Goal: Task Accomplishment & Management: Use online tool/utility

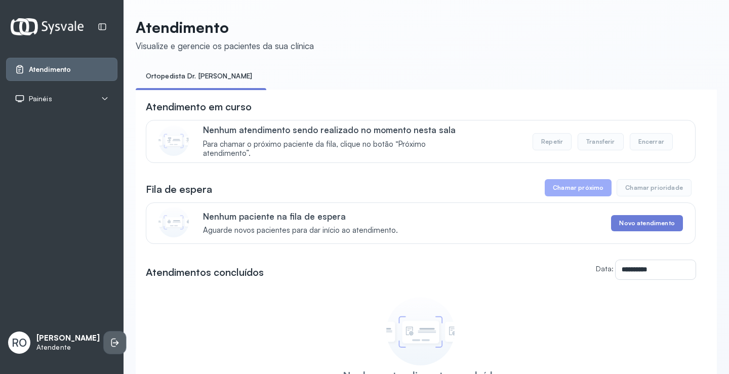
click at [110, 338] on icon at bounding box center [115, 343] width 10 height 10
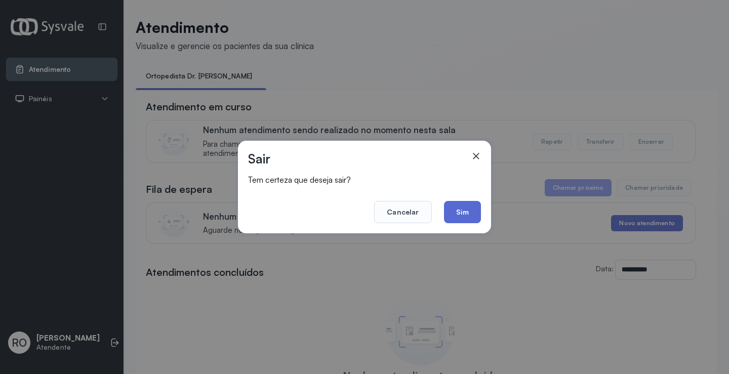
click at [476, 214] on button "Sim" at bounding box center [462, 212] width 37 height 22
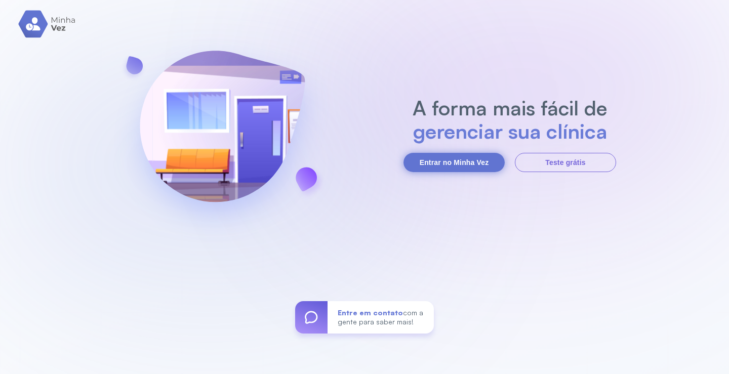
click at [462, 157] on button "Entrar no Minha Vez" at bounding box center [454, 162] width 101 height 19
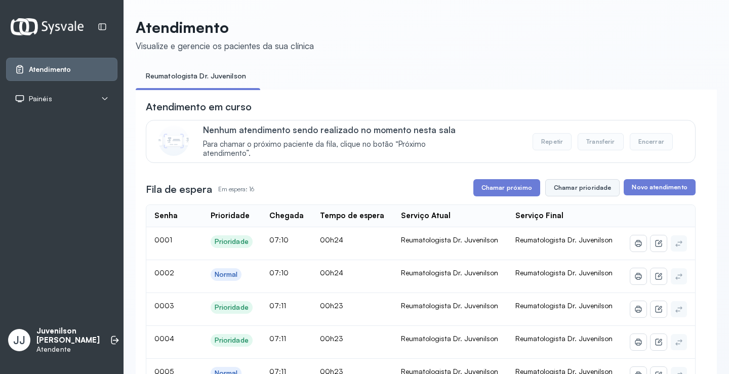
click at [568, 193] on button "Chamar prioridade" at bounding box center [582, 187] width 75 height 17
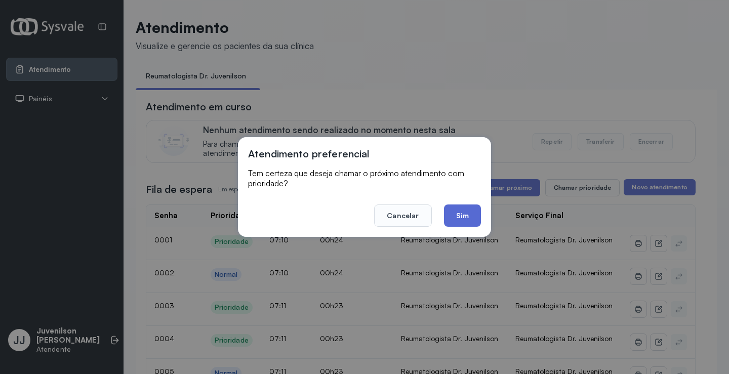
click at [468, 212] on button "Sim" at bounding box center [462, 216] width 37 height 22
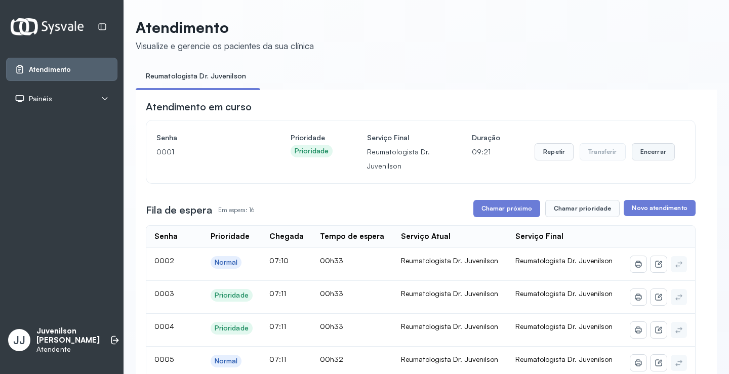
click at [645, 158] on button "Encerrar" at bounding box center [653, 151] width 43 height 17
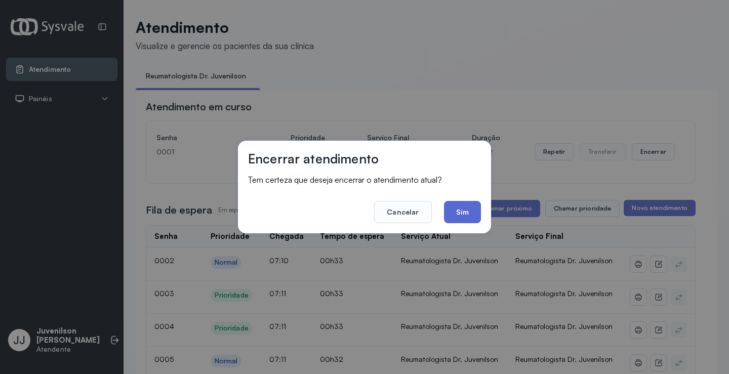
click at [467, 211] on button "Sim" at bounding box center [462, 212] width 37 height 22
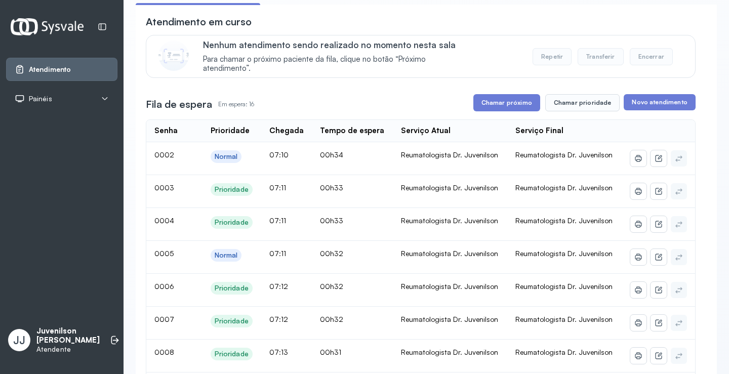
scroll to position [101, 0]
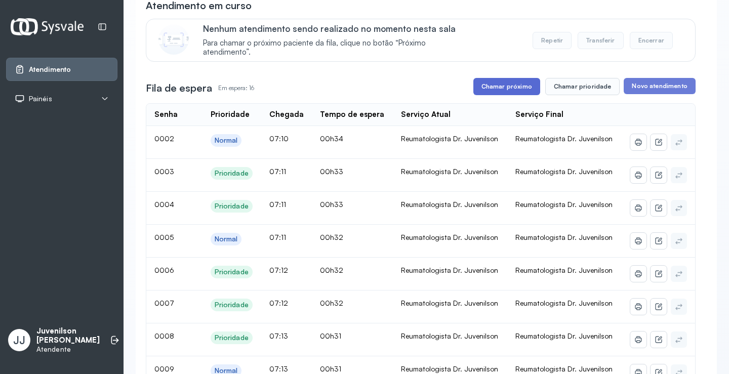
click at [512, 89] on button "Chamar próximo" at bounding box center [507, 86] width 67 height 17
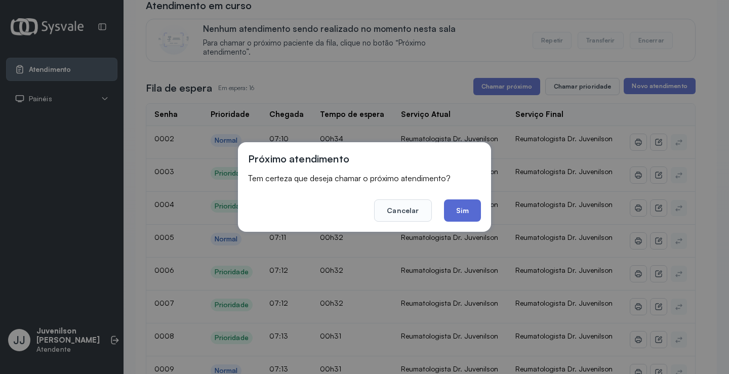
click at [462, 205] on button "Sim" at bounding box center [462, 211] width 37 height 22
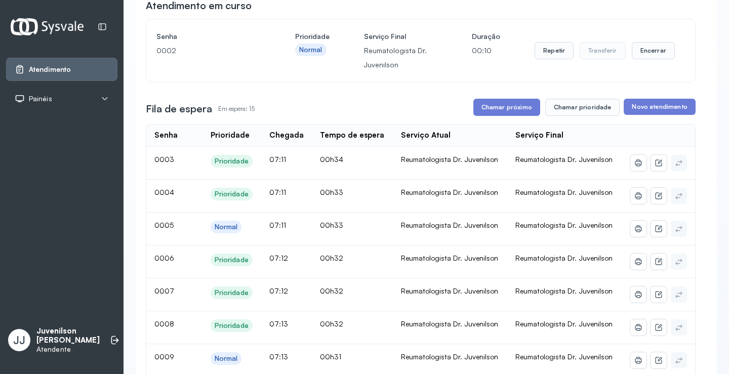
click at [0, 41] on div "Atendimento Painéis Tv JJ Juvenilson Jose de Sá Andrade Atendente" at bounding box center [62, 187] width 124 height 374
click at [648, 53] on button "Encerrar" at bounding box center [653, 50] width 43 height 17
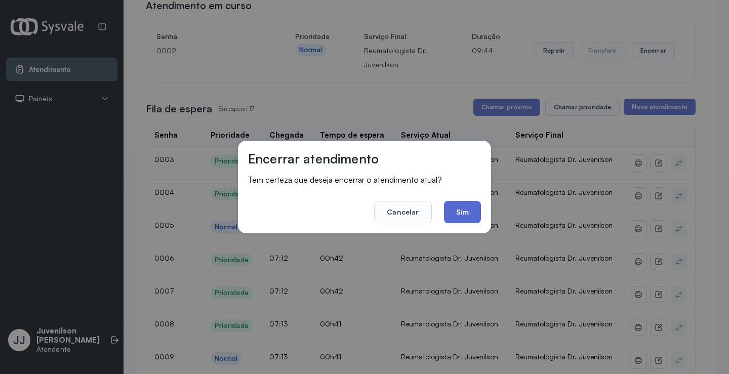
click at [456, 209] on button "Sim" at bounding box center [462, 212] width 37 height 22
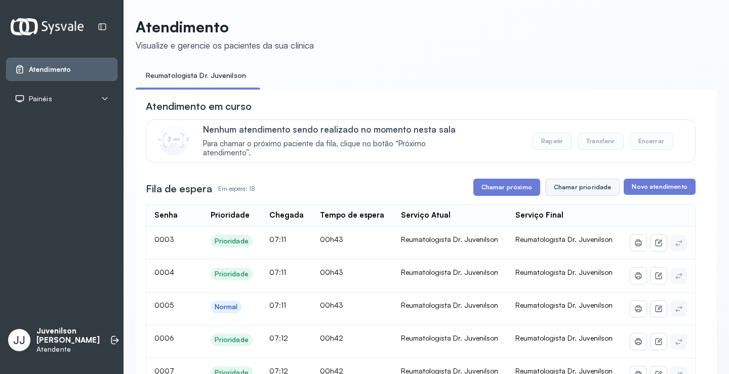
click at [570, 191] on button "Chamar prioridade" at bounding box center [582, 187] width 75 height 17
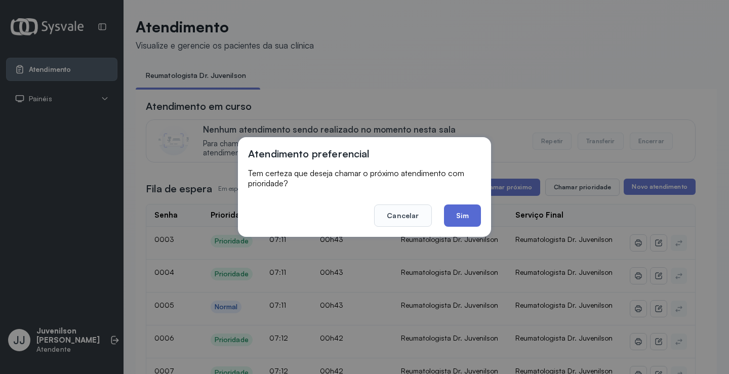
click at [466, 221] on button "Sim" at bounding box center [462, 216] width 37 height 22
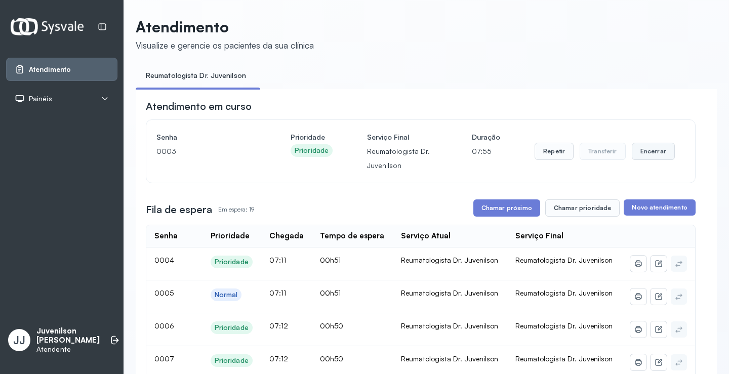
click at [659, 159] on button "Encerrar" at bounding box center [653, 151] width 43 height 17
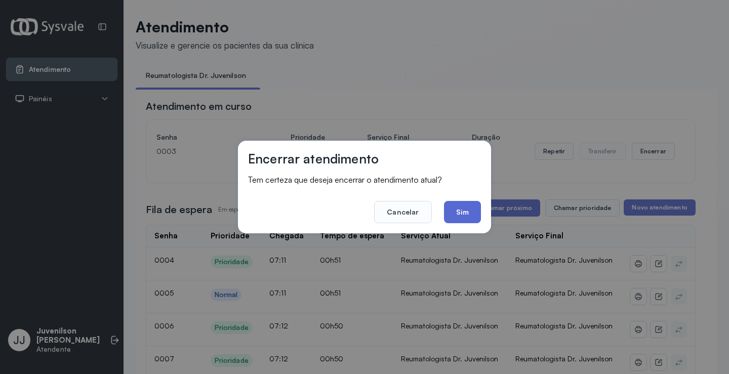
click at [463, 214] on button "Sim" at bounding box center [462, 212] width 37 height 22
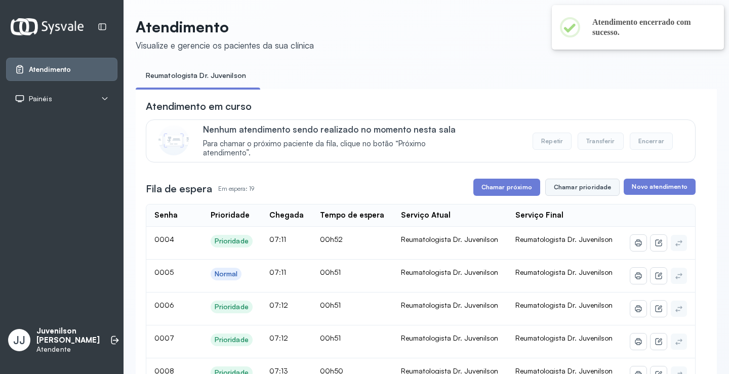
click at [575, 189] on button "Chamar prioridade" at bounding box center [582, 187] width 75 height 17
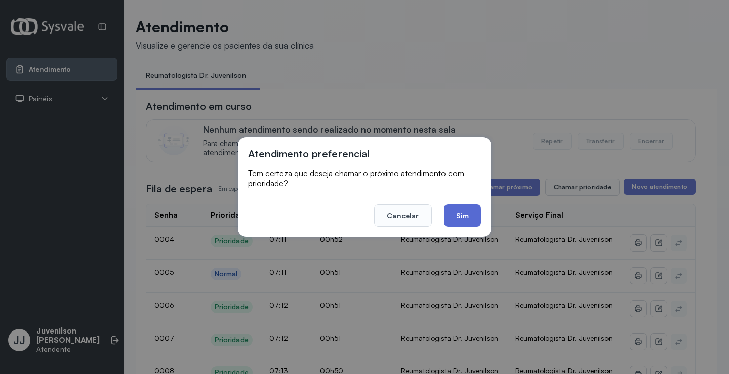
click at [468, 217] on button "Sim" at bounding box center [462, 216] width 37 height 22
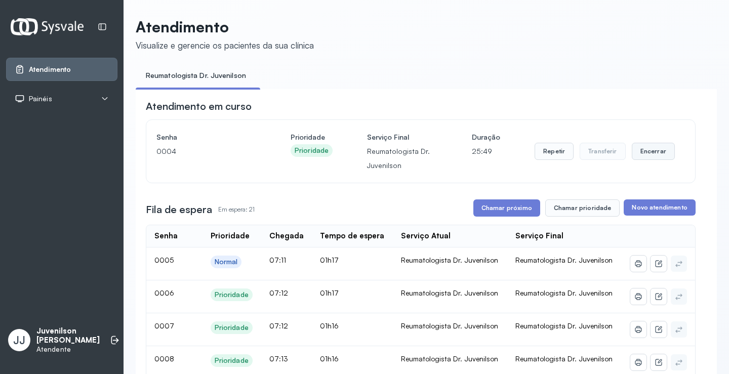
click at [651, 153] on button "Encerrar" at bounding box center [653, 151] width 43 height 17
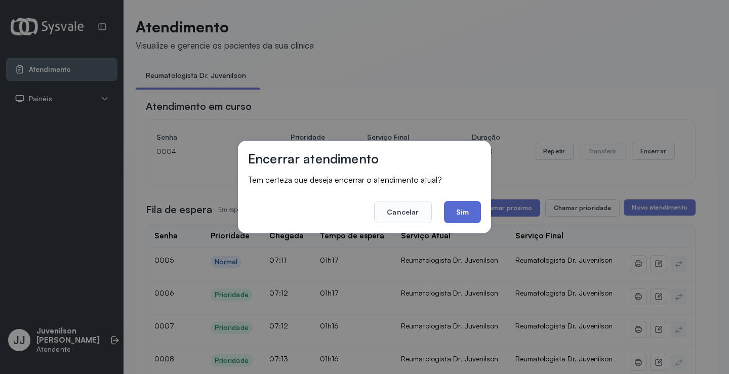
click at [462, 213] on button "Sim" at bounding box center [462, 212] width 37 height 22
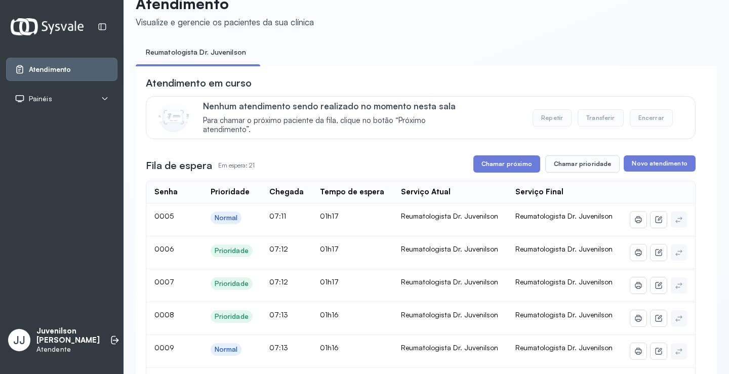
scroll to position [0, 0]
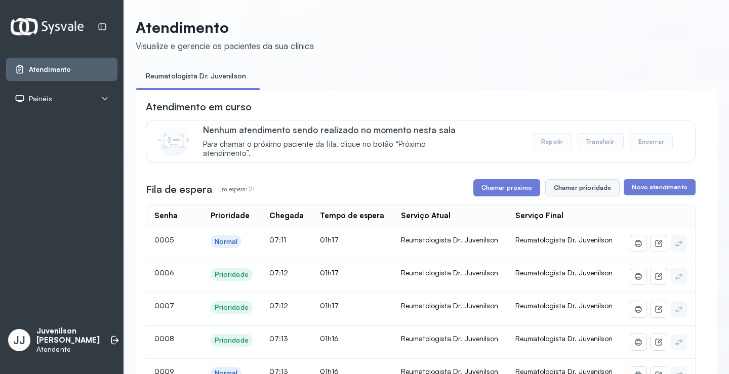
click at [583, 189] on button "Chamar prioridade" at bounding box center [582, 187] width 75 height 17
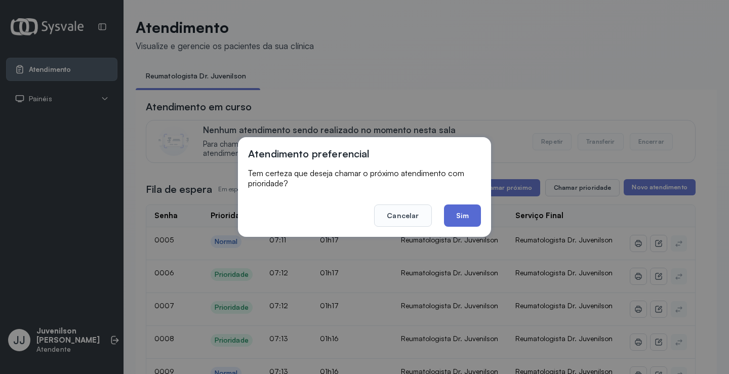
click at [459, 216] on button "Sim" at bounding box center [462, 216] width 37 height 22
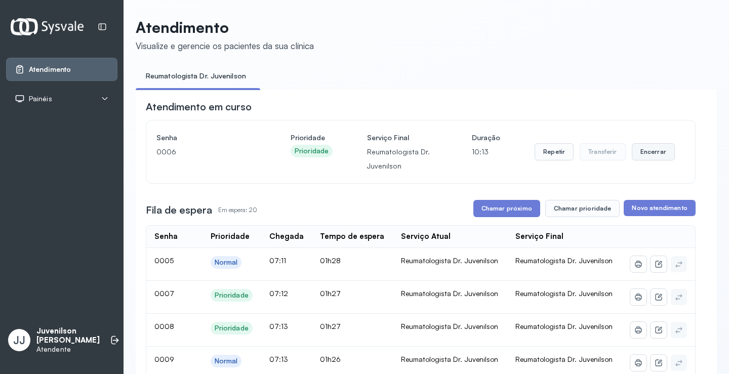
click at [652, 153] on button "Encerrar" at bounding box center [653, 151] width 43 height 17
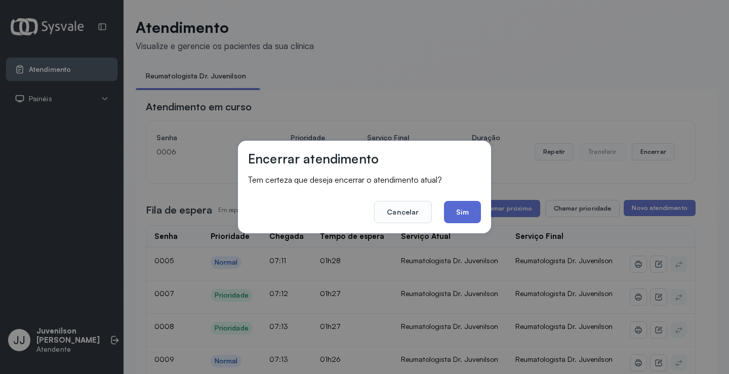
click at [461, 212] on button "Sim" at bounding box center [462, 212] width 37 height 22
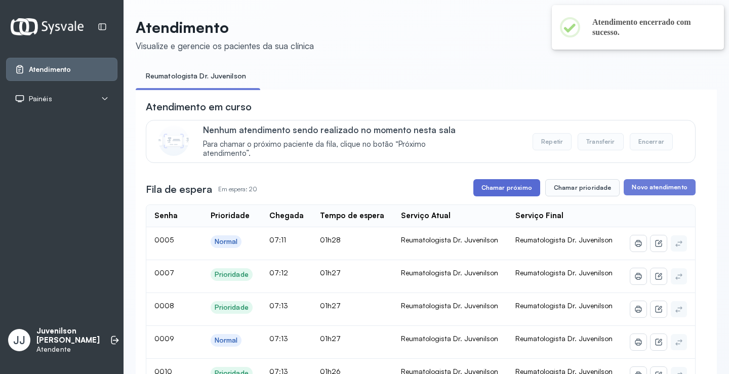
click at [512, 194] on button "Chamar próximo" at bounding box center [507, 187] width 67 height 17
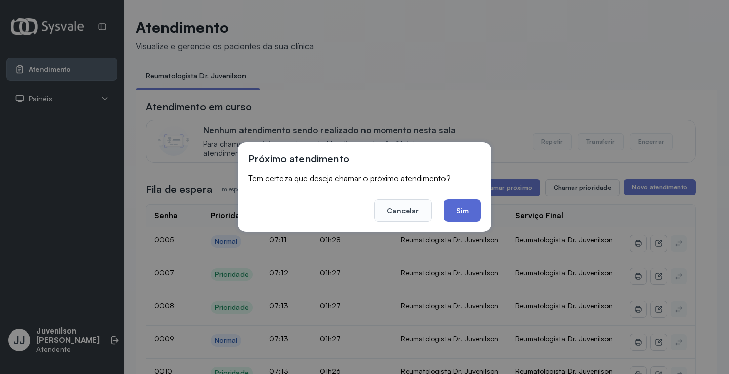
click at [470, 212] on button "Sim" at bounding box center [462, 211] width 37 height 22
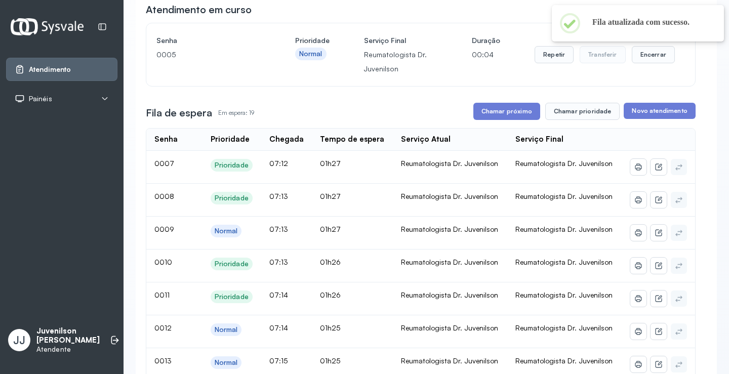
scroll to position [101, 0]
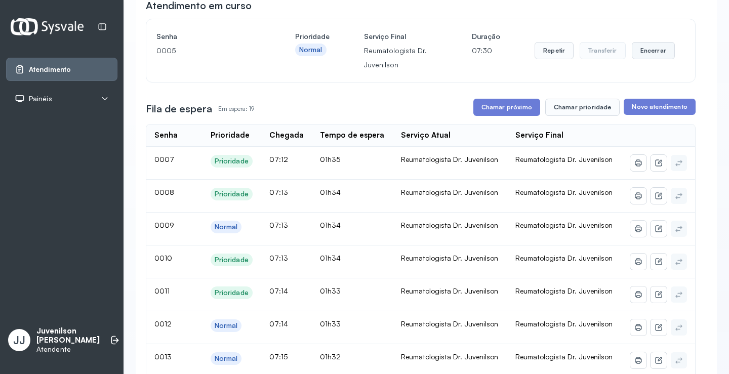
click at [658, 52] on button "Encerrar" at bounding box center [653, 50] width 43 height 17
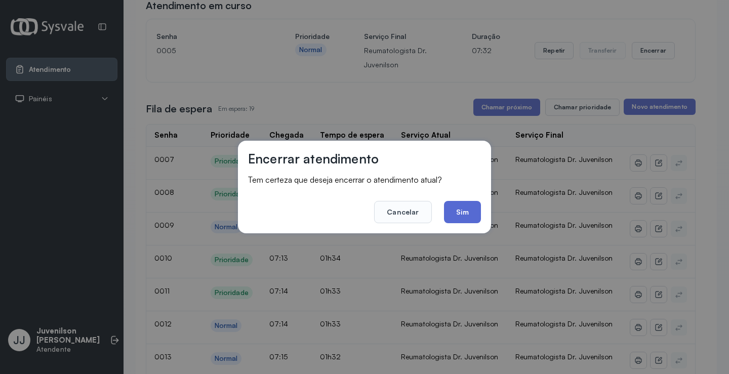
click at [458, 212] on button "Sim" at bounding box center [462, 212] width 37 height 22
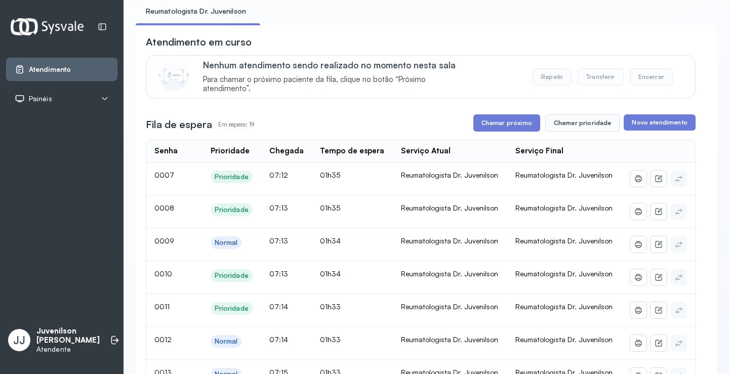
scroll to position [0, 0]
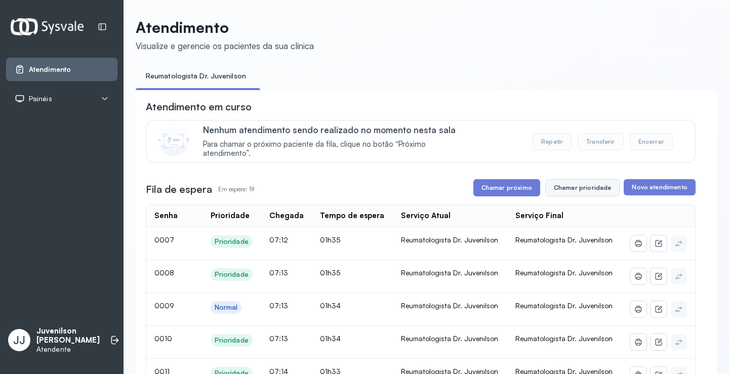
click at [567, 192] on button "Chamar prioridade" at bounding box center [582, 187] width 75 height 17
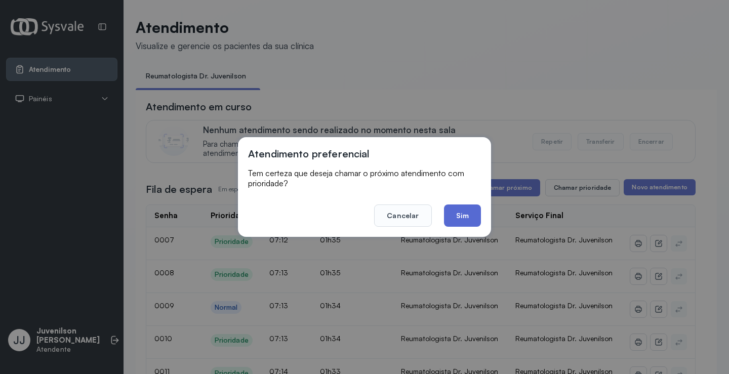
click at [463, 221] on button "Sim" at bounding box center [462, 216] width 37 height 22
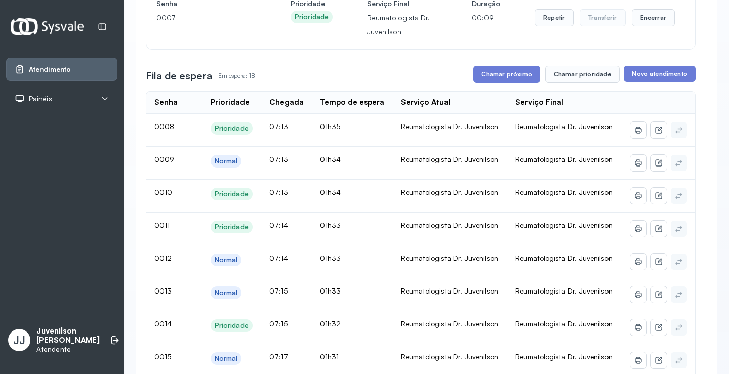
scroll to position [152, 0]
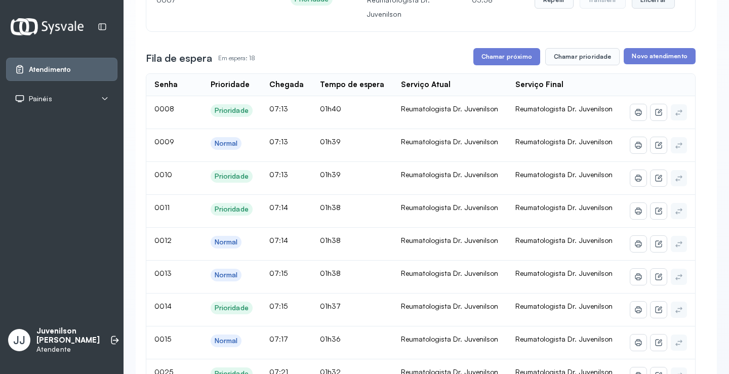
click at [646, 4] on button "Encerrar" at bounding box center [653, -1] width 43 height 17
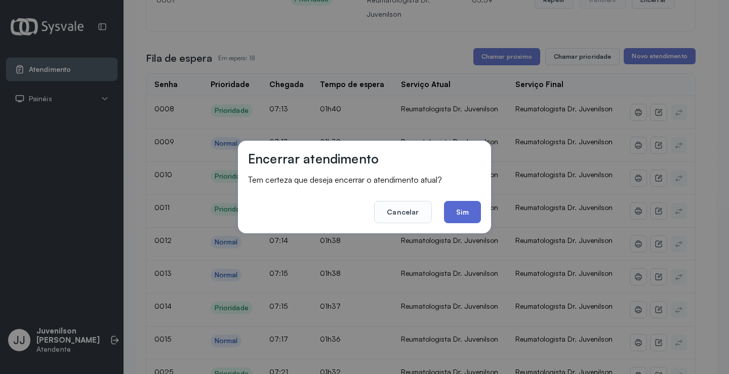
click at [455, 213] on button "Sim" at bounding box center [462, 212] width 37 height 22
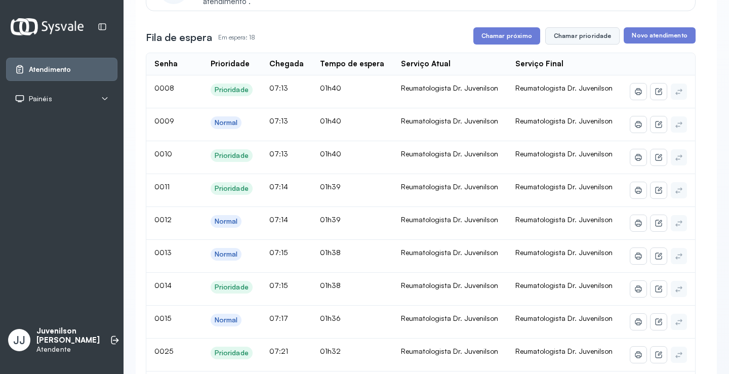
click at [570, 42] on button "Chamar prioridade" at bounding box center [582, 35] width 75 height 17
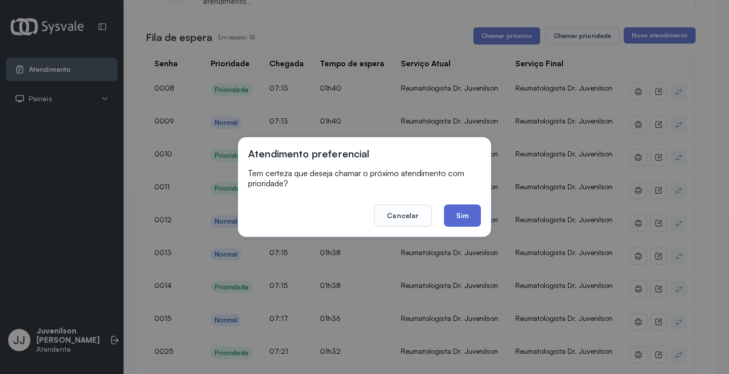
click at [465, 220] on button "Sim" at bounding box center [462, 216] width 37 height 22
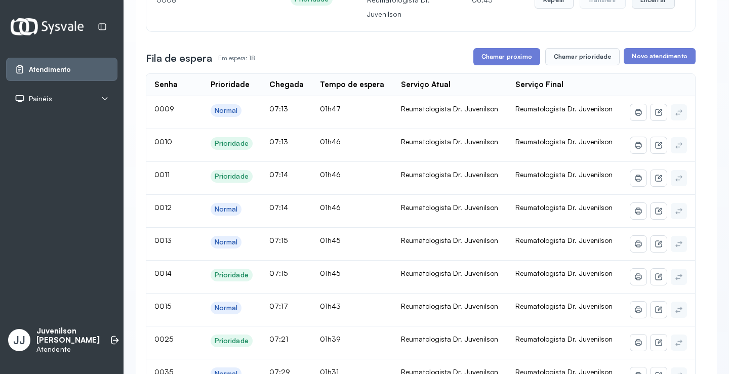
click at [646, 6] on button "Encerrar" at bounding box center [653, -1] width 43 height 17
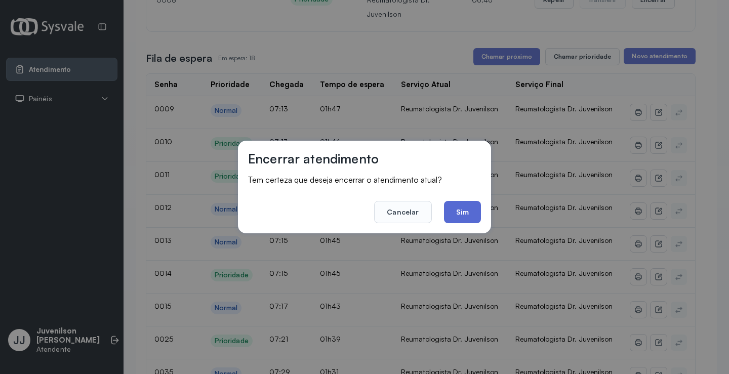
click at [458, 216] on button "Sim" at bounding box center [462, 212] width 37 height 22
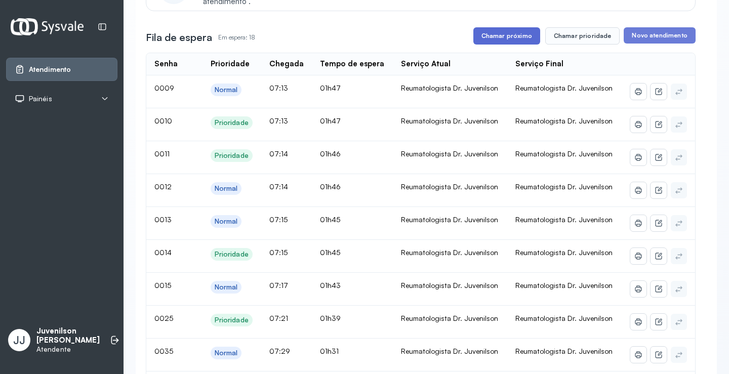
click at [514, 40] on button "Chamar próximo" at bounding box center [507, 35] width 67 height 17
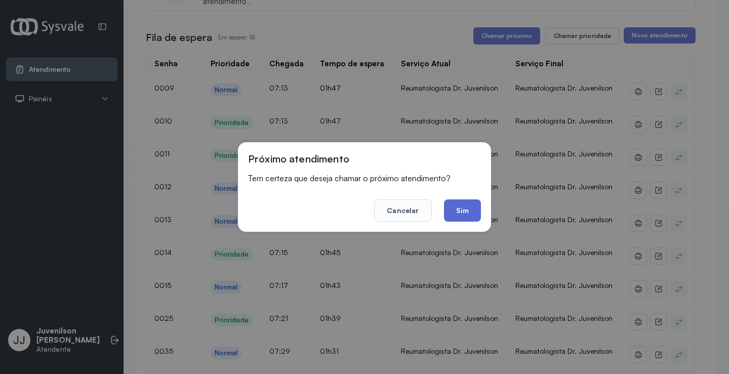
click at [462, 215] on button "Sim" at bounding box center [462, 211] width 37 height 22
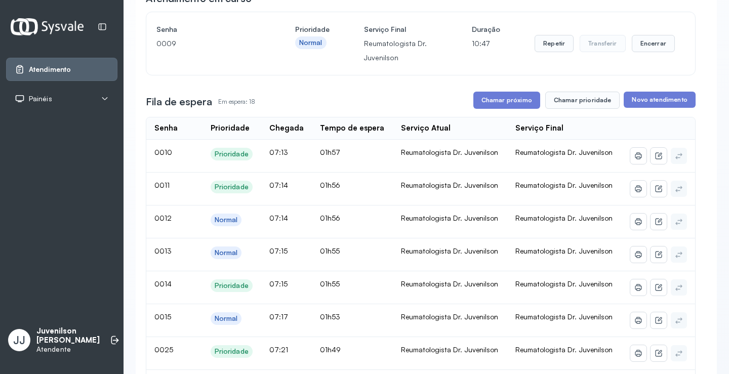
scroll to position [51, 0]
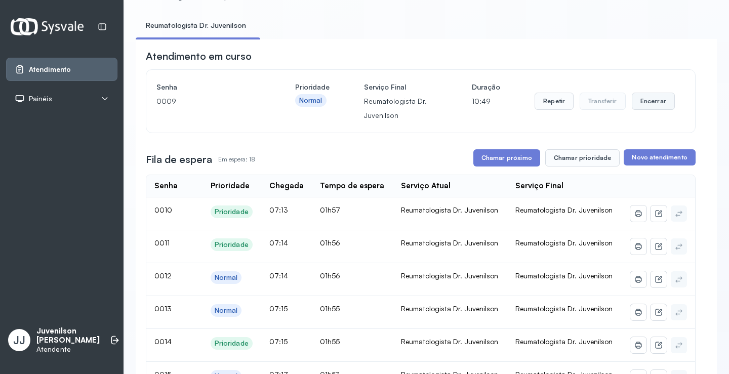
click at [648, 104] on button "Encerrar" at bounding box center [653, 101] width 43 height 17
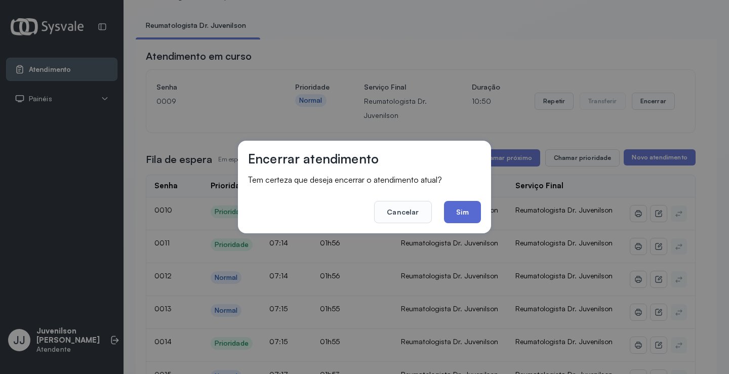
click at [456, 221] on button "Sim" at bounding box center [462, 212] width 37 height 22
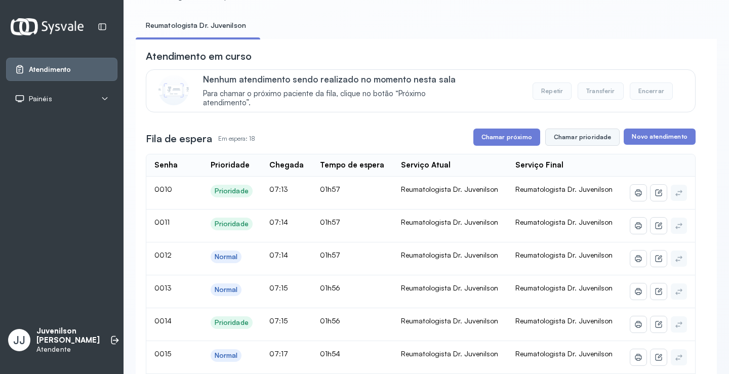
click at [575, 141] on button "Chamar prioridade" at bounding box center [582, 137] width 75 height 17
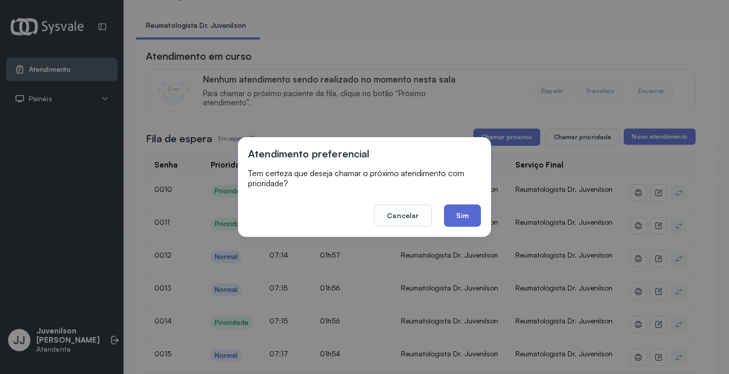
click at [478, 214] on button "Sim" at bounding box center [462, 216] width 37 height 22
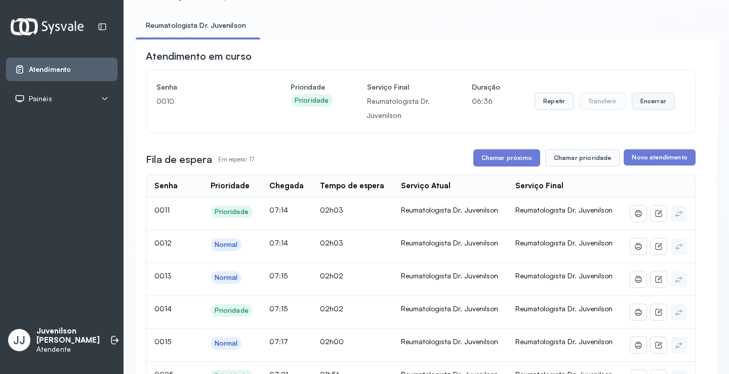
click at [642, 107] on button "Encerrar" at bounding box center [653, 101] width 43 height 17
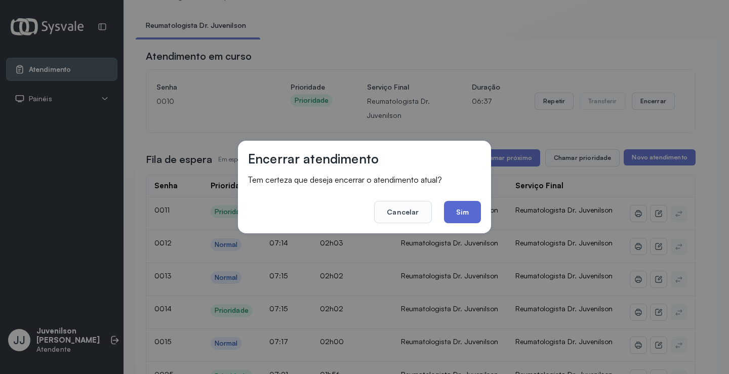
click at [461, 210] on button "Sim" at bounding box center [462, 212] width 37 height 22
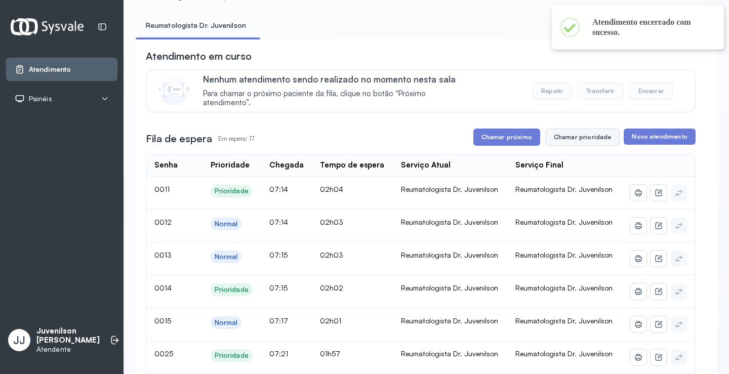
click at [569, 142] on button "Chamar prioridade" at bounding box center [582, 137] width 75 height 17
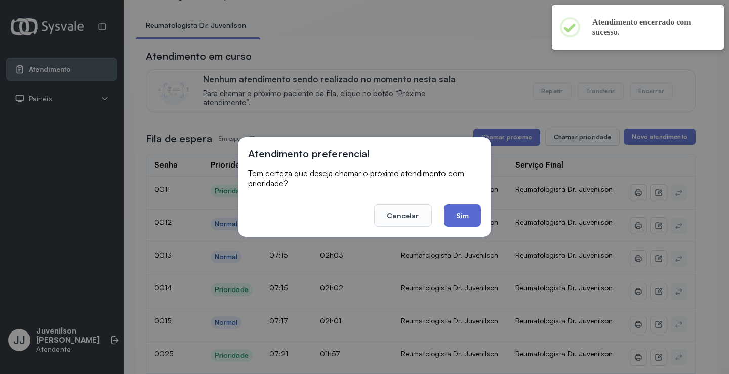
click at [462, 209] on button "Sim" at bounding box center [462, 216] width 37 height 22
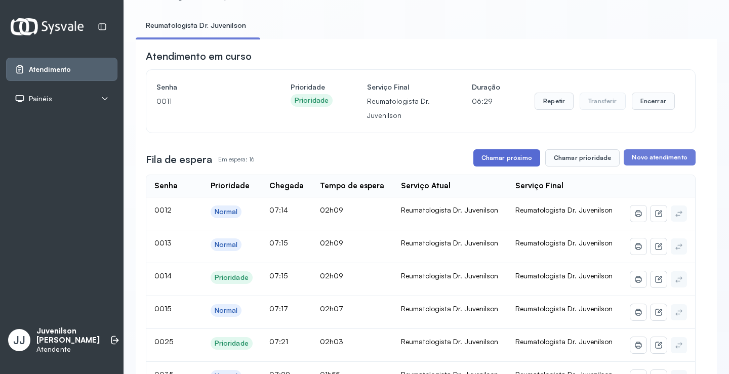
click at [492, 162] on button "Chamar próximo" at bounding box center [507, 157] width 67 height 17
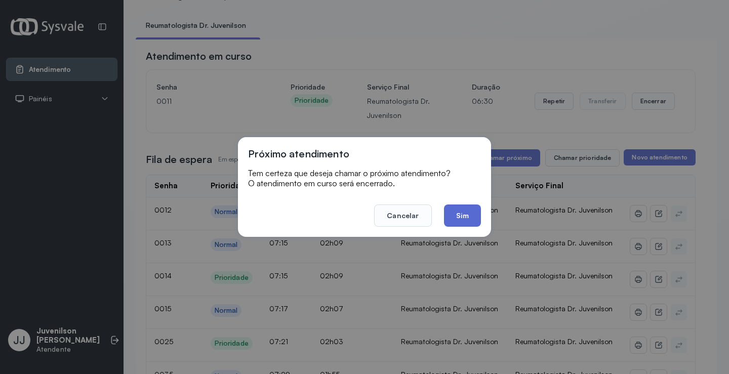
click at [467, 213] on button "Sim" at bounding box center [462, 216] width 37 height 22
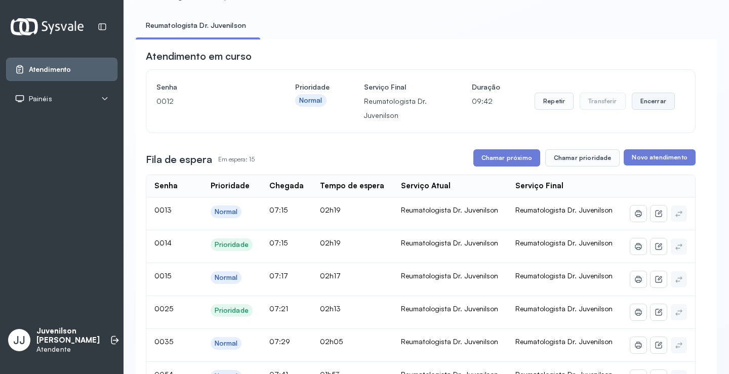
click at [645, 106] on button "Encerrar" at bounding box center [653, 101] width 43 height 17
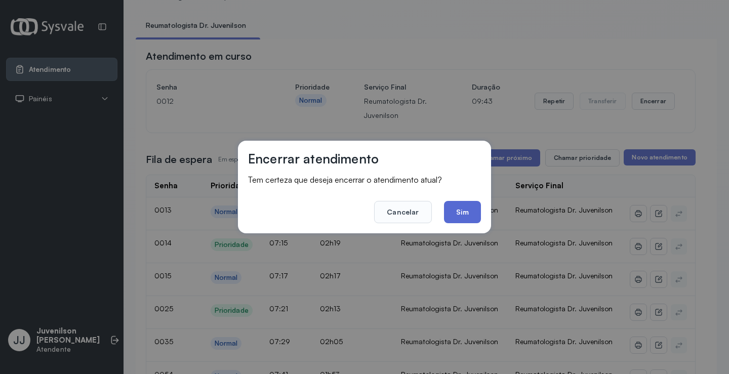
click at [470, 214] on button "Sim" at bounding box center [462, 212] width 37 height 22
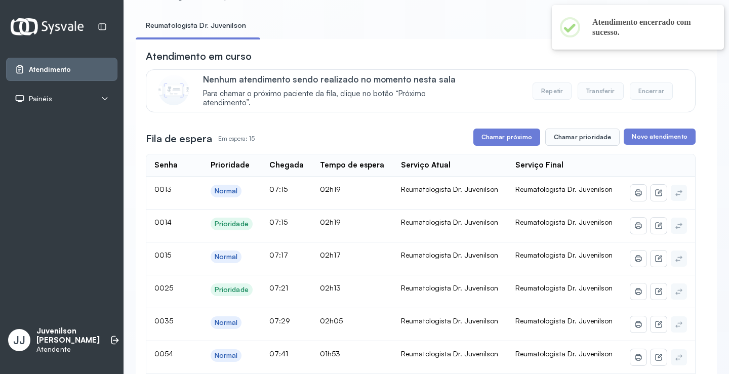
click at [472, 139] on div "Fila de espera Em espera: 15 Chamar próximo Chamar prioridade Novo atendimento" at bounding box center [421, 137] width 550 height 17
click at [501, 138] on button "Chamar próximo" at bounding box center [507, 137] width 67 height 17
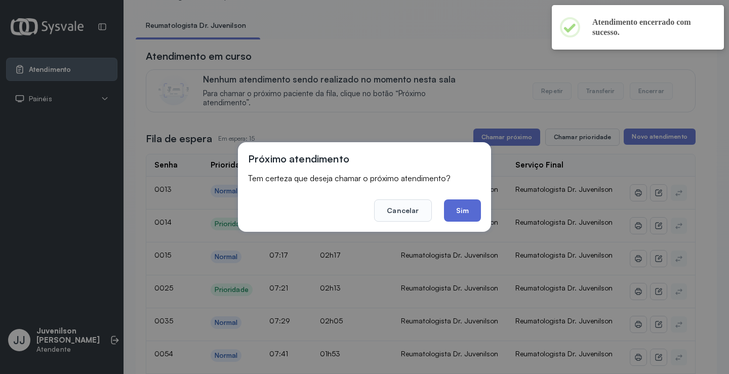
click at [453, 212] on button "Sim" at bounding box center [462, 211] width 37 height 22
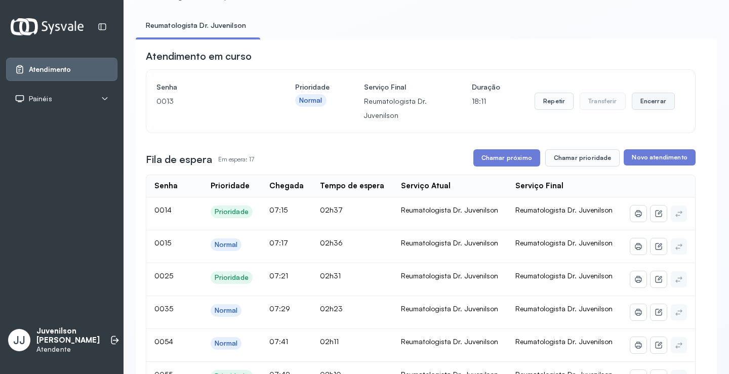
click at [655, 102] on button "Encerrar" at bounding box center [653, 101] width 43 height 17
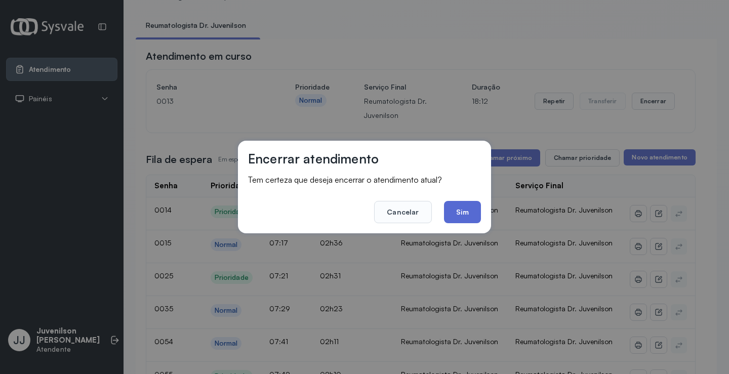
click at [463, 210] on button "Sim" at bounding box center [462, 212] width 37 height 22
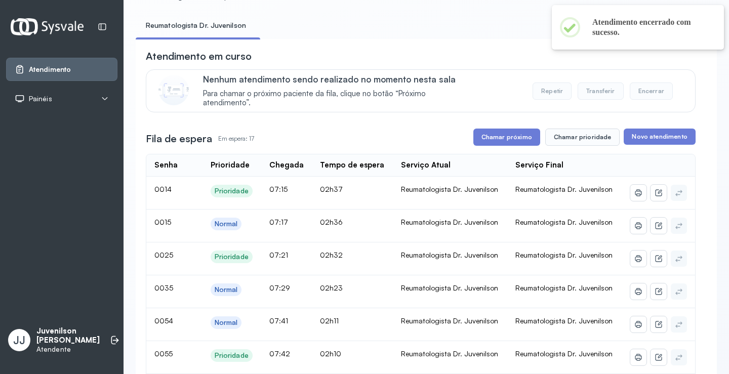
scroll to position [101, 0]
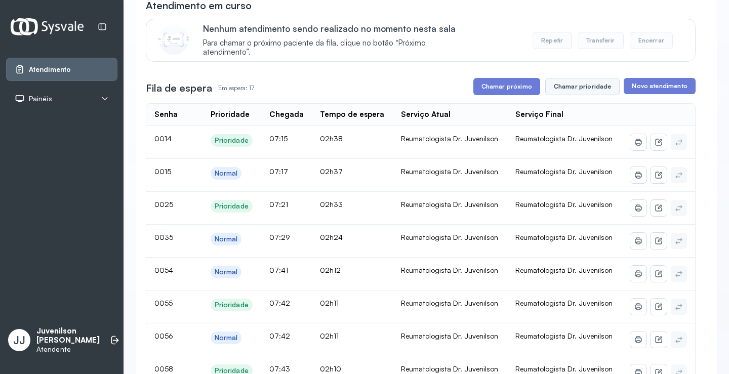
click at [579, 91] on button "Chamar prioridade" at bounding box center [582, 86] width 75 height 17
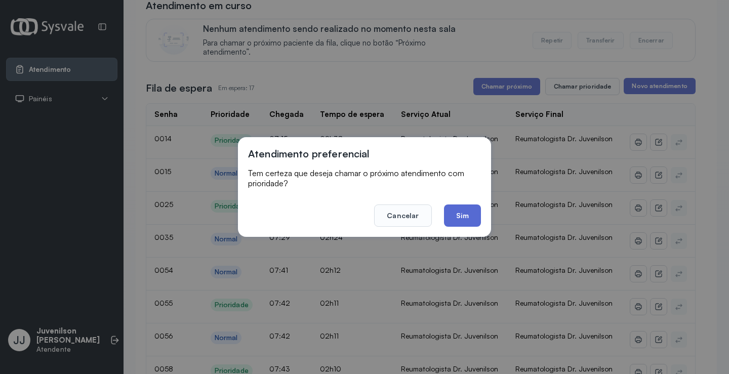
click at [460, 220] on button "Sim" at bounding box center [462, 216] width 37 height 22
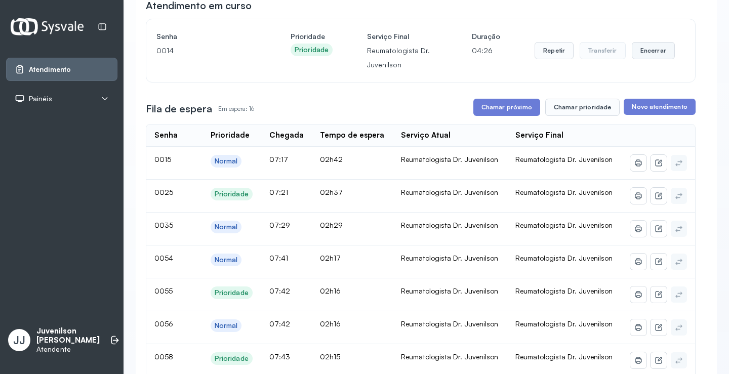
click at [654, 50] on button "Encerrar" at bounding box center [653, 50] width 43 height 17
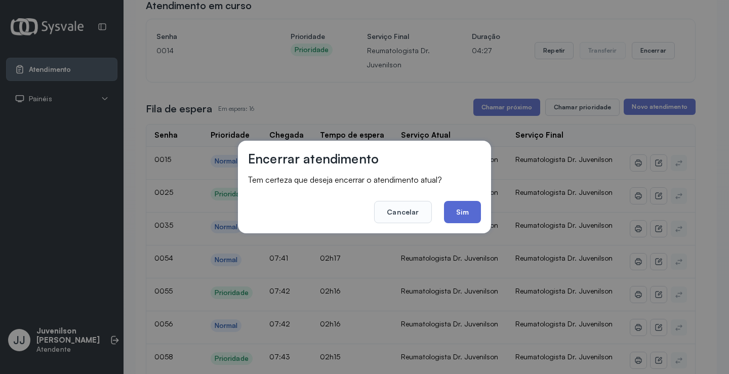
click at [460, 213] on button "Sim" at bounding box center [462, 212] width 37 height 22
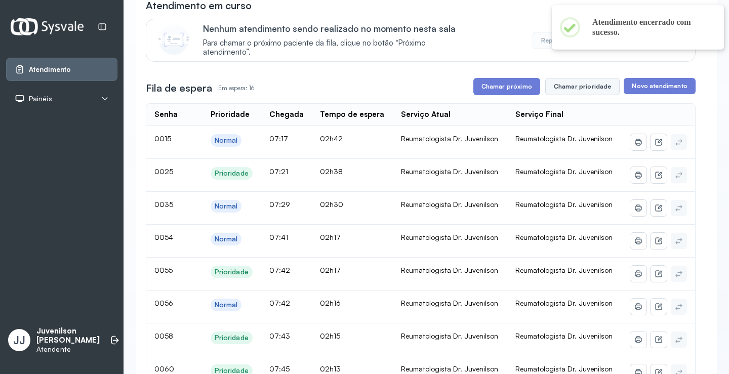
click at [569, 88] on button "Chamar prioridade" at bounding box center [582, 86] width 75 height 17
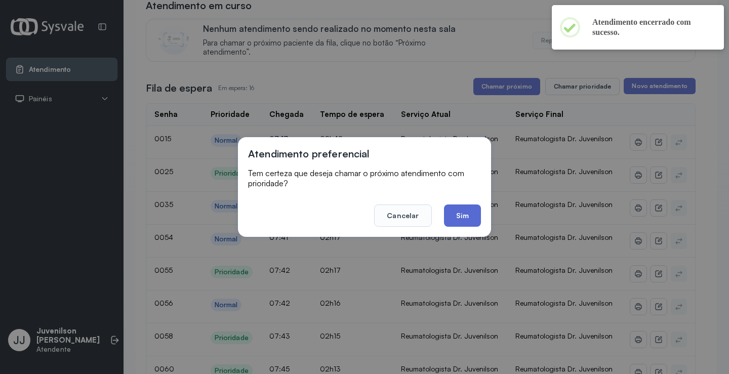
click at [466, 212] on button "Sim" at bounding box center [462, 216] width 37 height 22
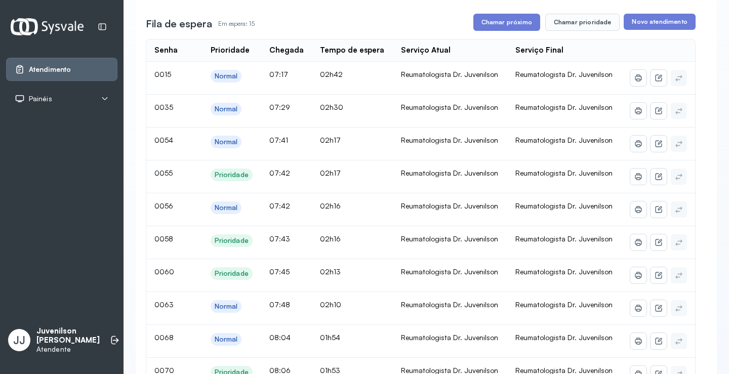
scroll to position [152, 0]
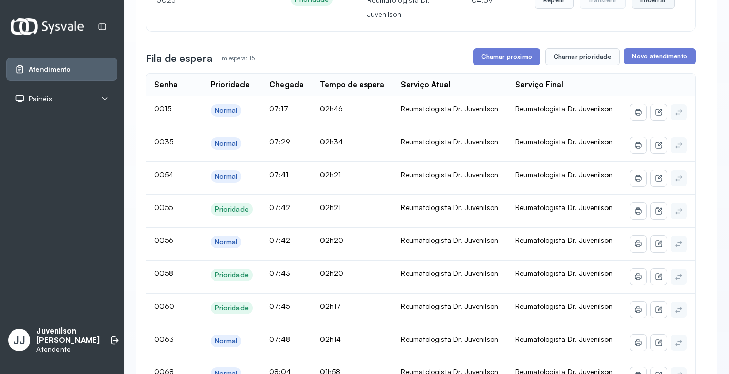
click at [640, 5] on button "Encerrar" at bounding box center [653, -1] width 43 height 17
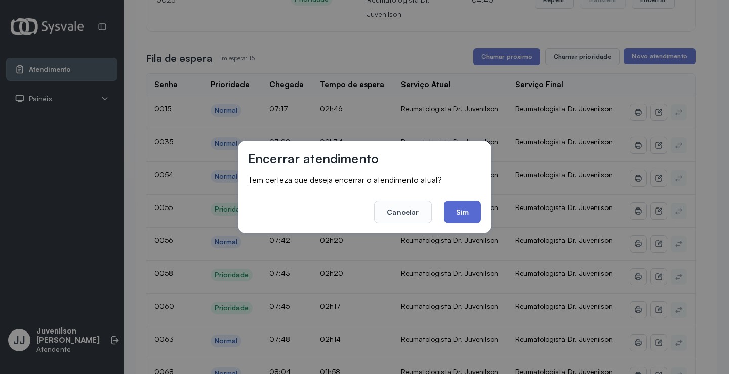
click at [464, 212] on button "Sim" at bounding box center [462, 212] width 37 height 22
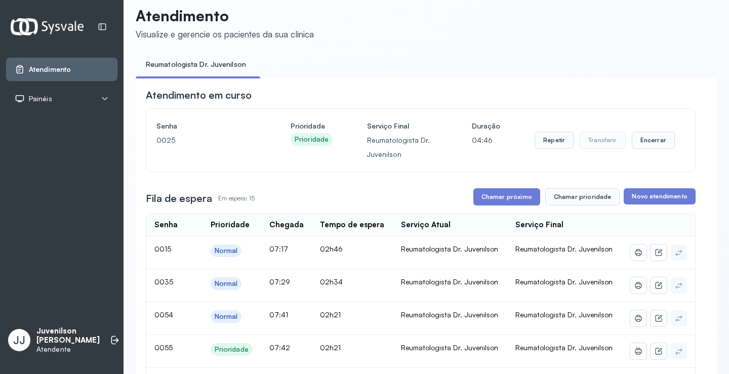
scroll to position [0, 0]
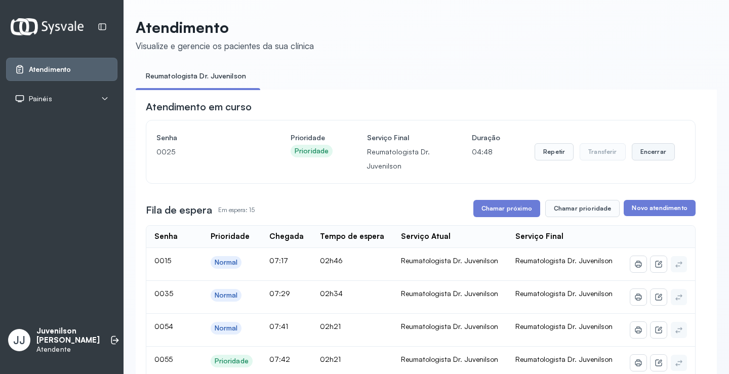
click at [650, 152] on button "Encerrar" at bounding box center [653, 151] width 43 height 17
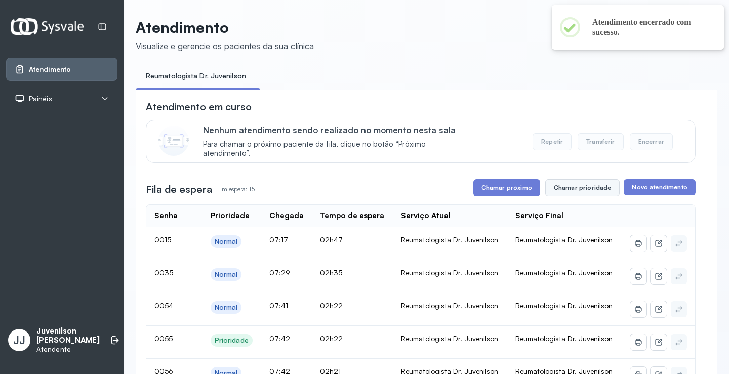
click at [584, 186] on button "Chamar prioridade" at bounding box center [582, 187] width 75 height 17
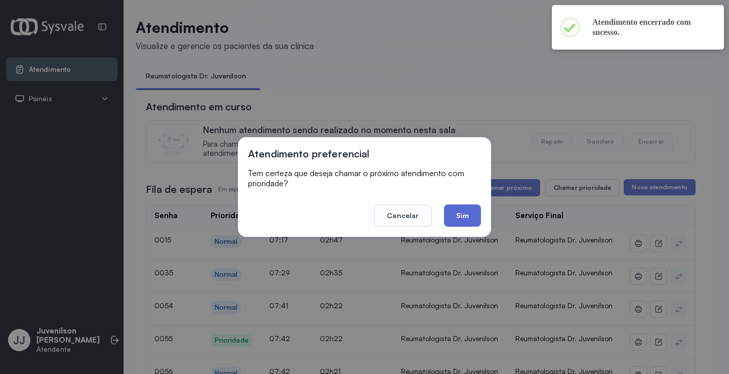
click at [470, 215] on button "Sim" at bounding box center [462, 216] width 37 height 22
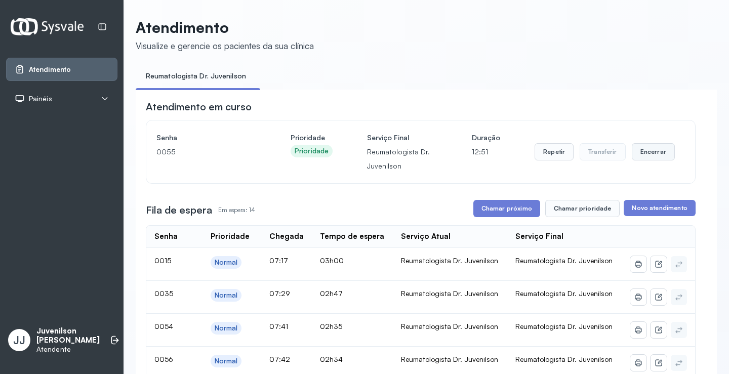
click at [659, 158] on button "Encerrar" at bounding box center [653, 151] width 43 height 17
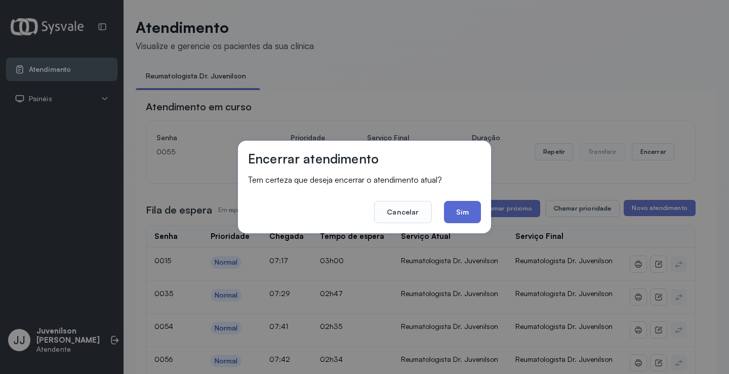
click at [462, 217] on button "Sim" at bounding box center [462, 212] width 37 height 22
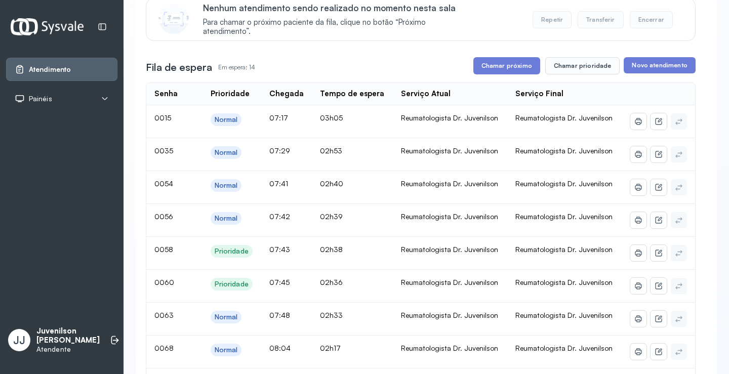
scroll to position [101, 0]
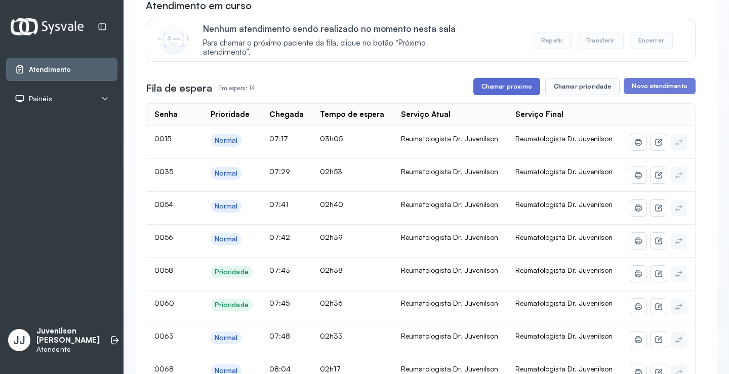
click at [526, 84] on button "Chamar próximo" at bounding box center [507, 86] width 67 height 17
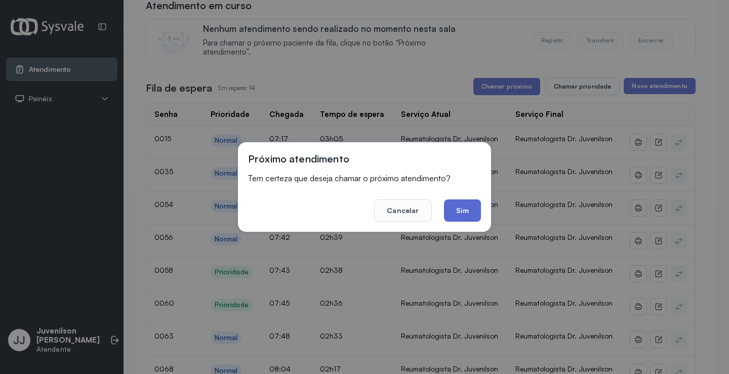
click at [469, 205] on button "Sim" at bounding box center [462, 211] width 37 height 22
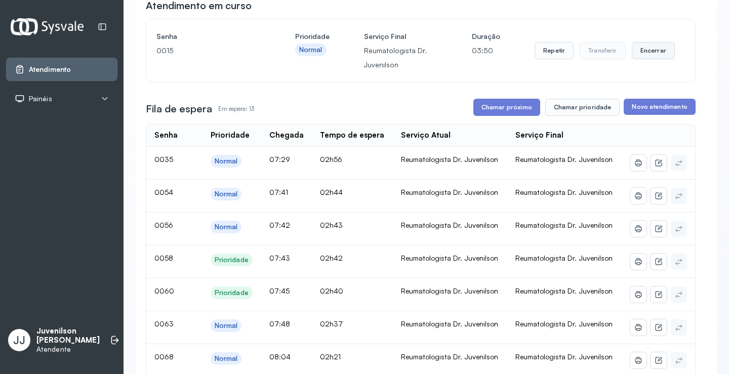
click at [653, 52] on button "Encerrar" at bounding box center [653, 50] width 43 height 17
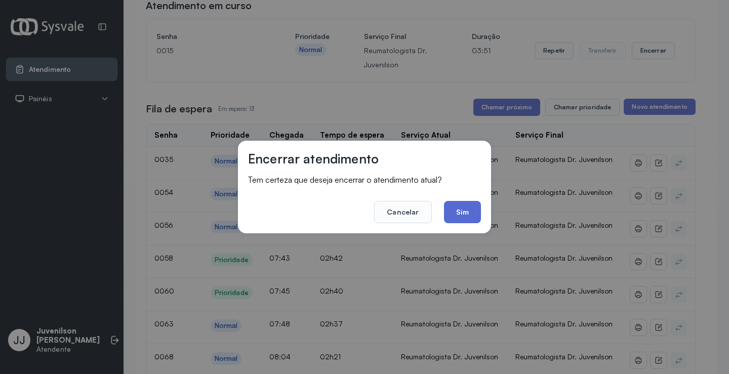
click at [472, 217] on button "Sim" at bounding box center [462, 212] width 37 height 22
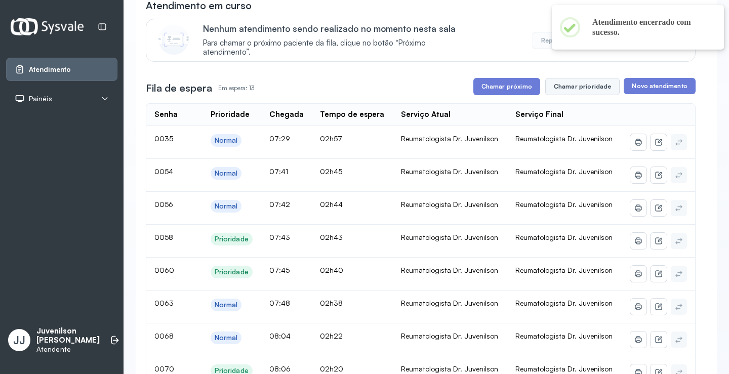
click at [576, 92] on button "Chamar prioridade" at bounding box center [582, 86] width 75 height 17
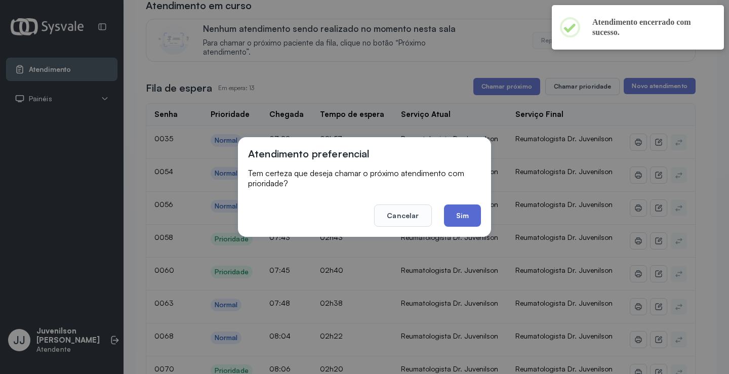
click at [463, 222] on button "Sim" at bounding box center [462, 216] width 37 height 22
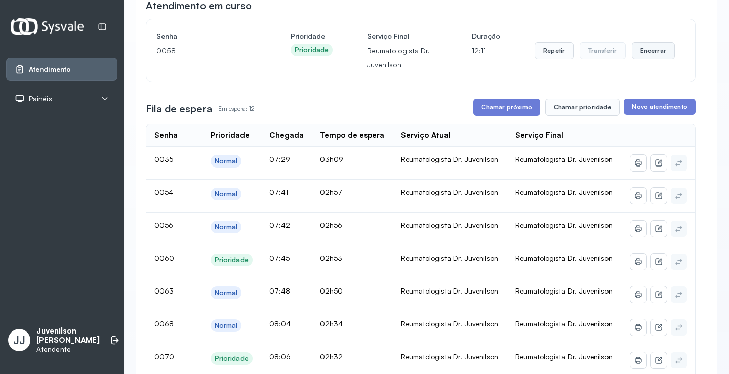
click at [635, 54] on button "Encerrar" at bounding box center [653, 50] width 43 height 17
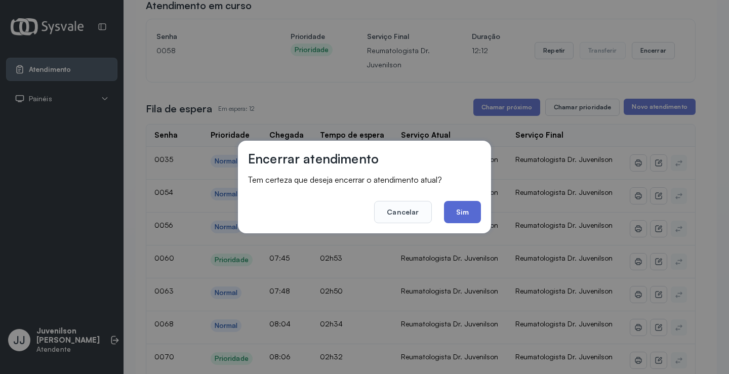
click at [465, 216] on button "Sim" at bounding box center [462, 212] width 37 height 22
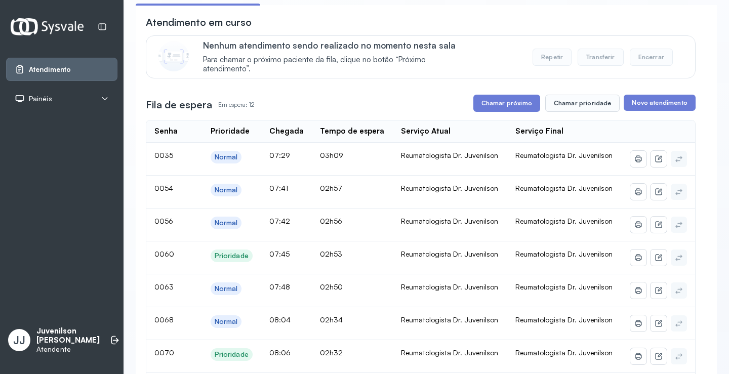
scroll to position [0, 0]
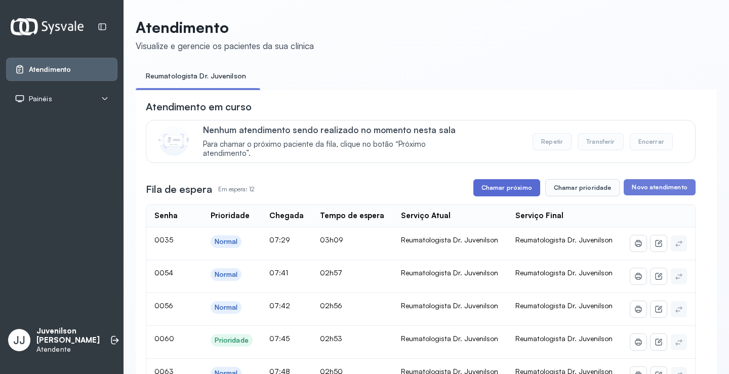
click at [517, 188] on button "Chamar próximo" at bounding box center [507, 187] width 67 height 17
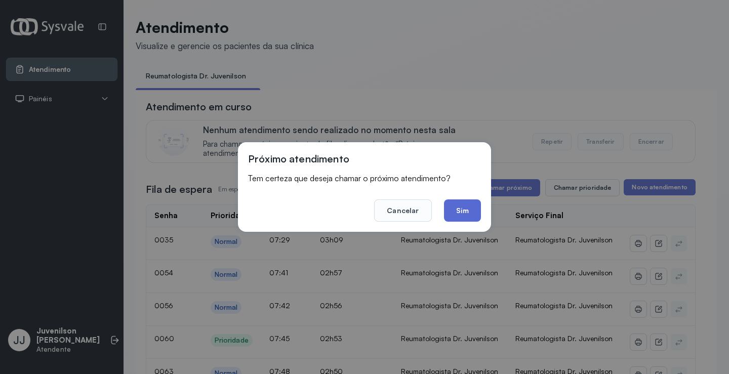
click at [451, 212] on button "Sim" at bounding box center [462, 211] width 37 height 22
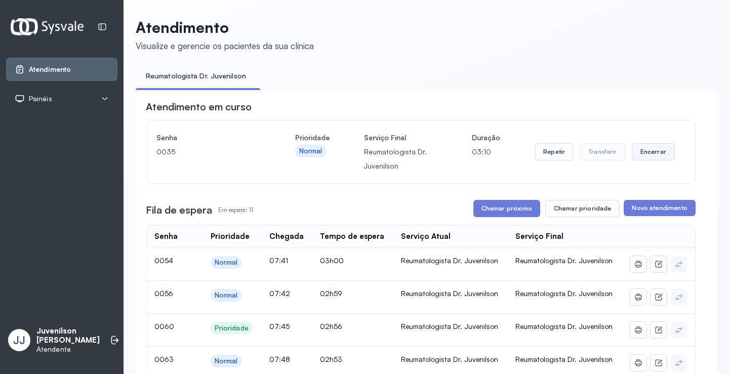
click at [649, 155] on button "Encerrar" at bounding box center [653, 151] width 43 height 17
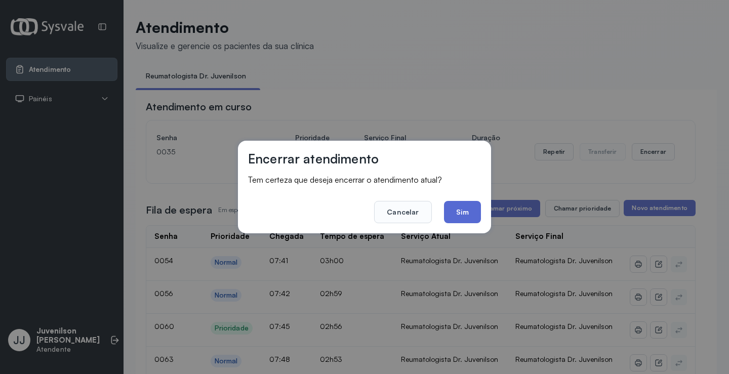
click at [466, 210] on button "Sim" at bounding box center [462, 212] width 37 height 22
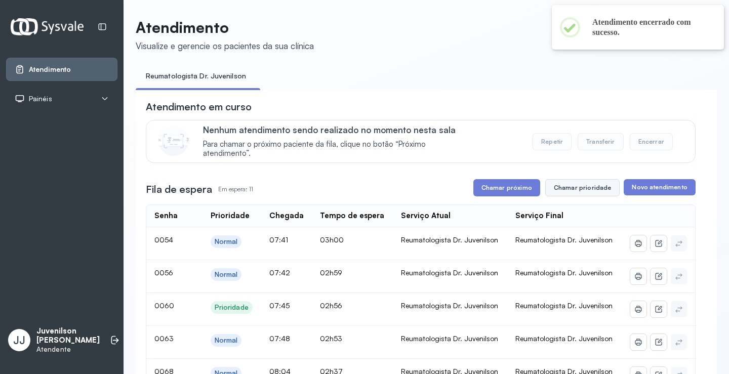
click at [586, 189] on button "Chamar prioridade" at bounding box center [582, 187] width 75 height 17
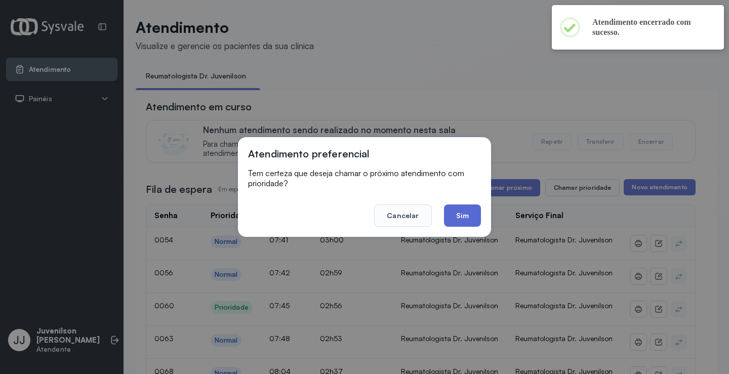
click at [473, 213] on button "Sim" at bounding box center [462, 216] width 37 height 22
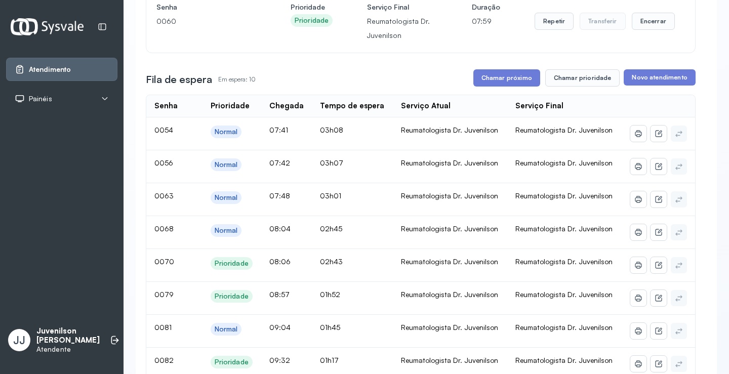
scroll to position [96, 0]
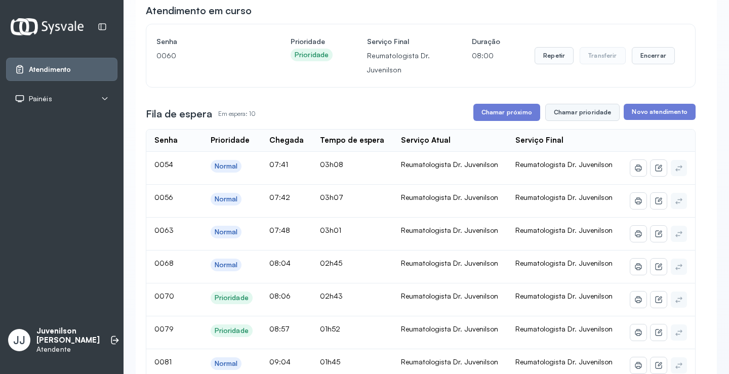
click at [582, 113] on button "Chamar prioridade" at bounding box center [582, 112] width 75 height 17
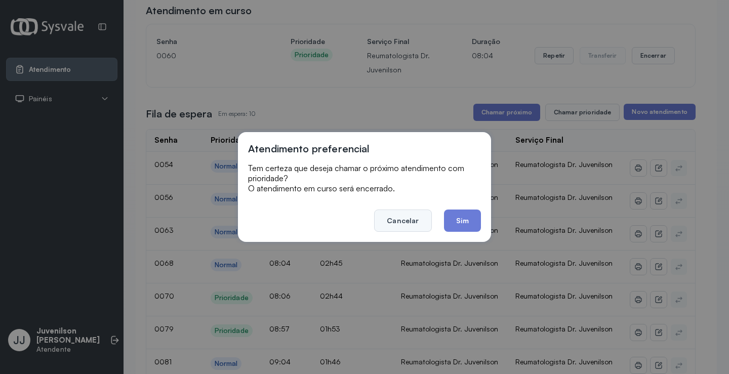
click at [421, 220] on button "Cancelar" at bounding box center [402, 221] width 57 height 22
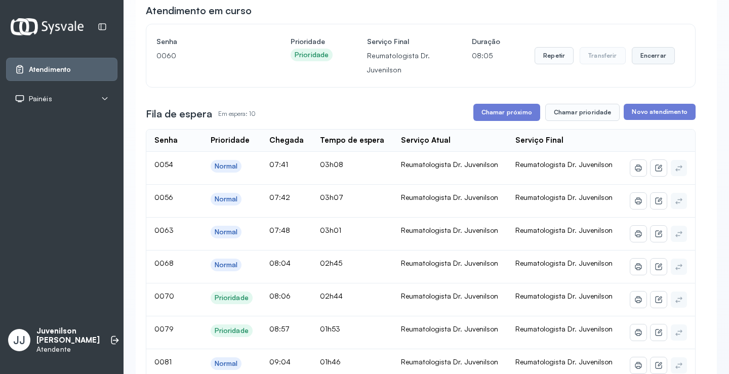
click at [649, 55] on button "Encerrar" at bounding box center [653, 55] width 43 height 17
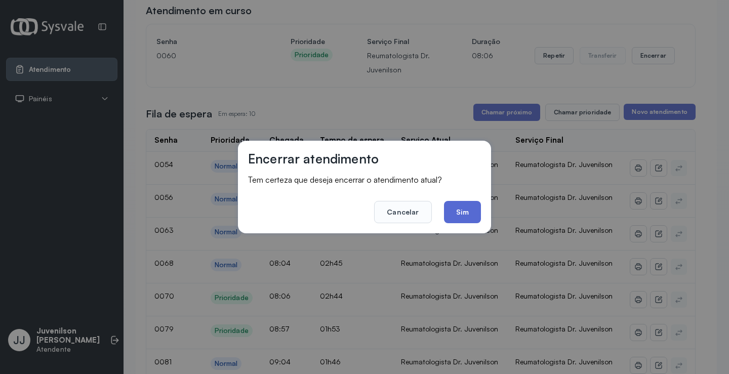
click at [453, 214] on button "Sim" at bounding box center [462, 212] width 37 height 22
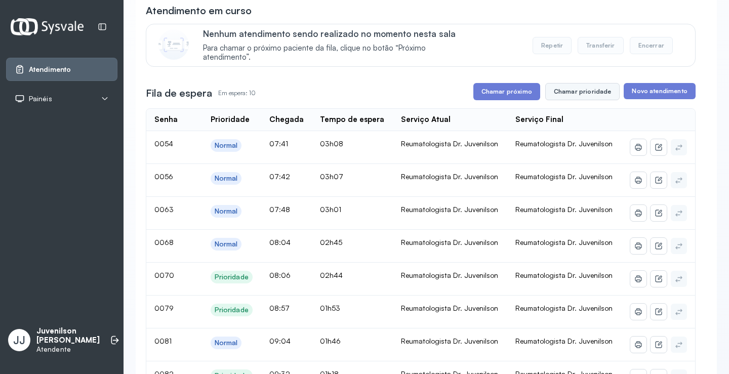
click at [583, 96] on button "Chamar prioridade" at bounding box center [582, 91] width 75 height 17
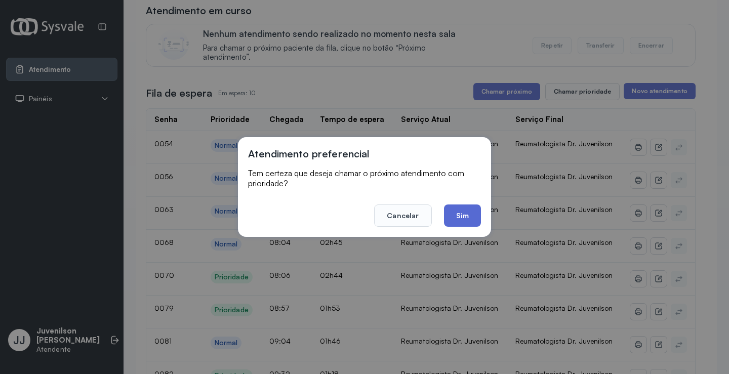
click at [466, 216] on button "Sim" at bounding box center [462, 216] width 37 height 22
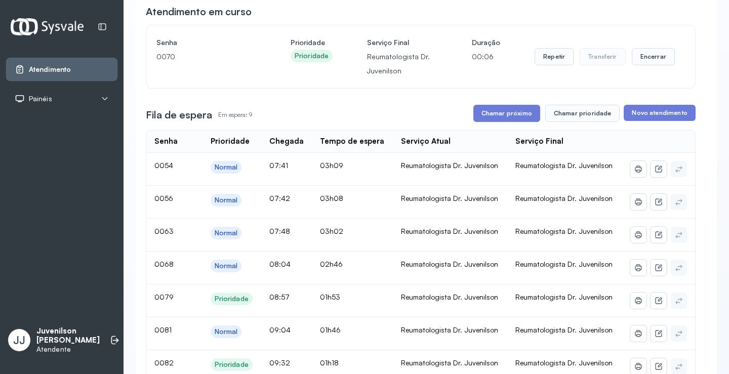
scroll to position [46, 0]
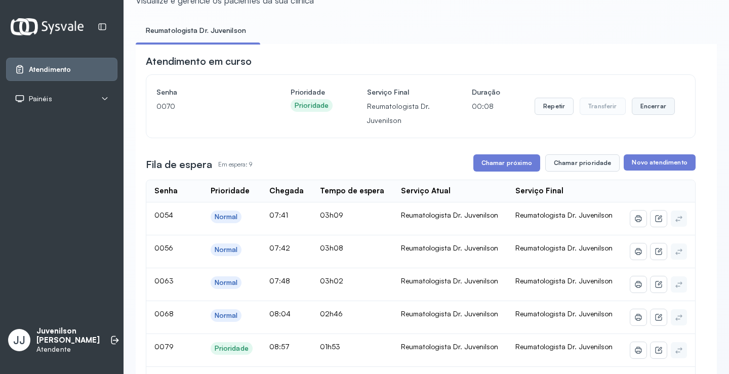
click at [648, 112] on button "Encerrar" at bounding box center [653, 106] width 43 height 17
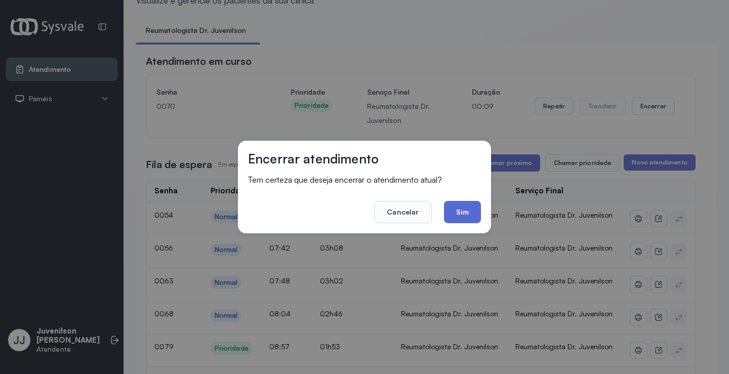
click at [465, 211] on button "Sim" at bounding box center [462, 212] width 37 height 22
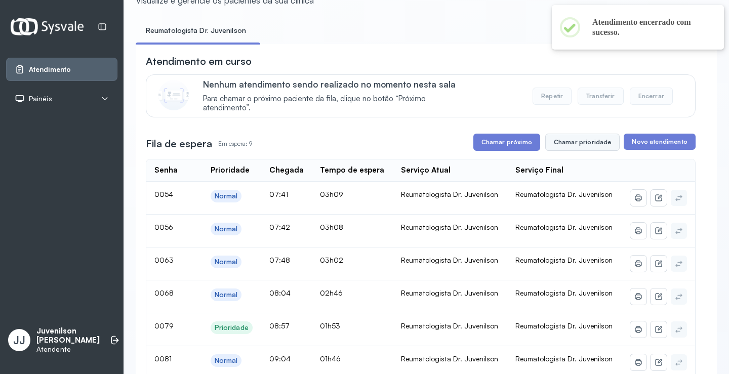
click at [576, 145] on button "Chamar prioridade" at bounding box center [582, 142] width 75 height 17
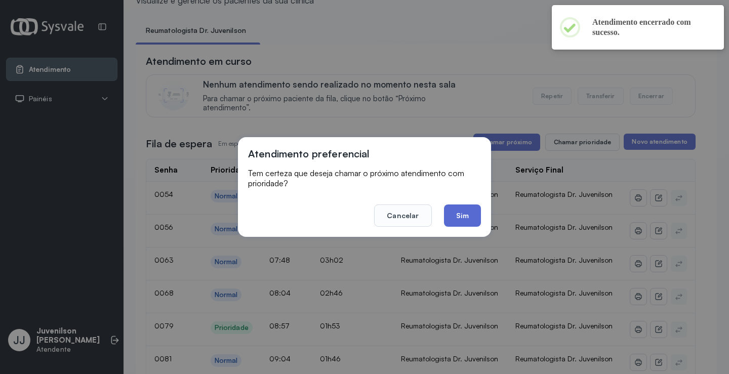
click at [464, 211] on button "Sim" at bounding box center [462, 216] width 37 height 22
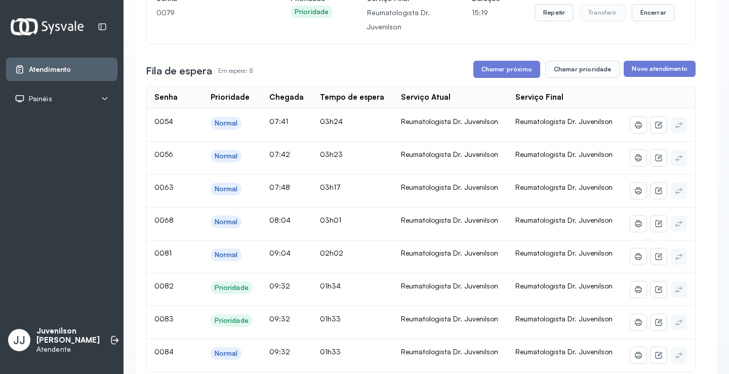
scroll to position [0, 0]
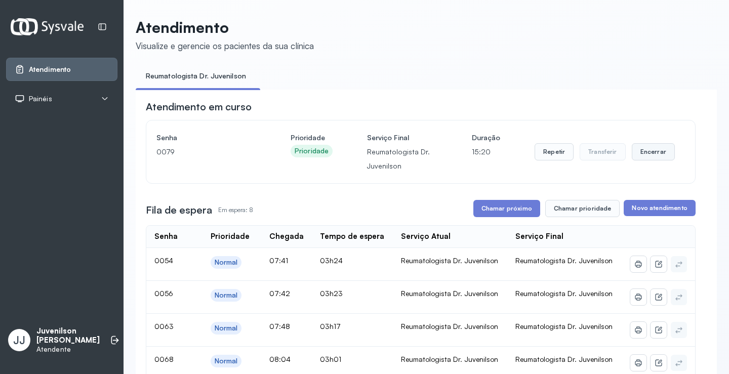
click at [662, 152] on button "Encerrar" at bounding box center [653, 151] width 43 height 17
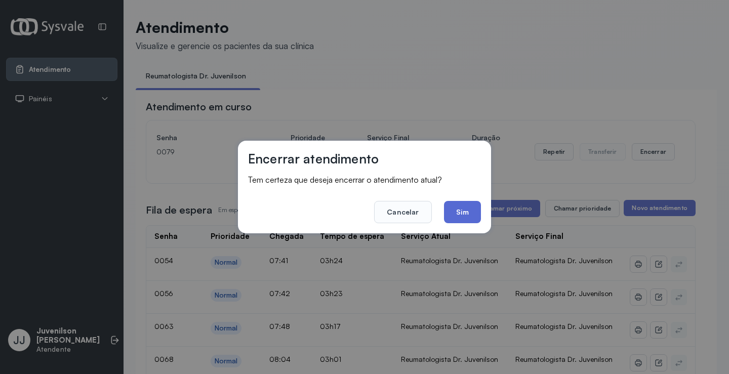
click at [460, 209] on button "Sim" at bounding box center [462, 212] width 37 height 22
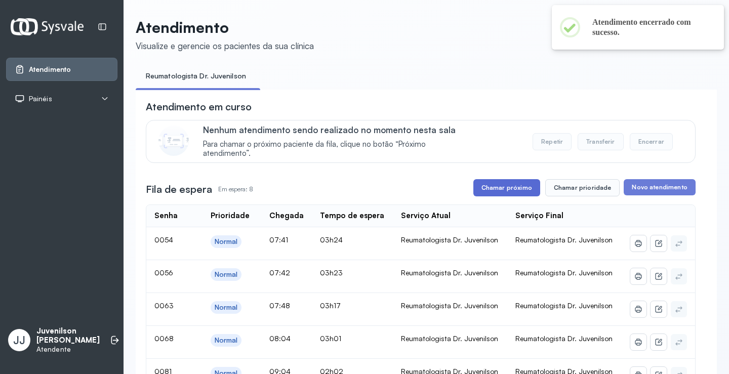
click at [502, 190] on button "Chamar próximo" at bounding box center [507, 187] width 67 height 17
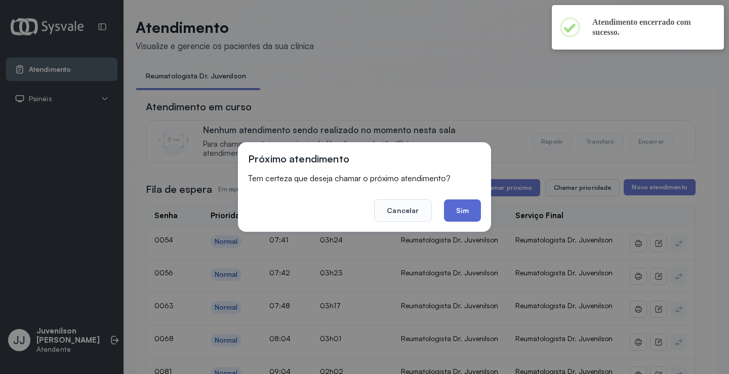
click at [474, 209] on button "Sim" at bounding box center [462, 211] width 37 height 22
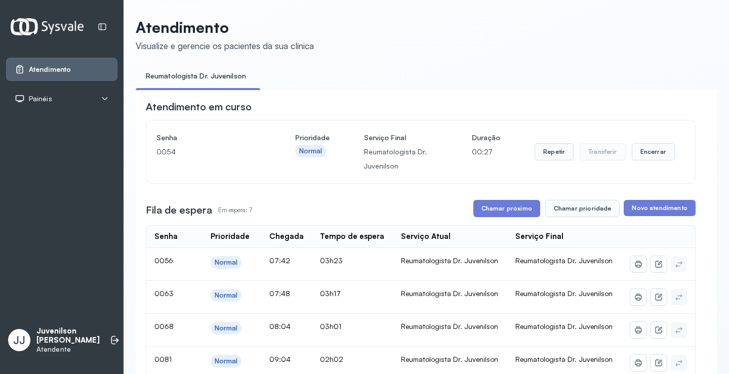
click at [103, 98] on icon at bounding box center [105, 98] width 6 height 3
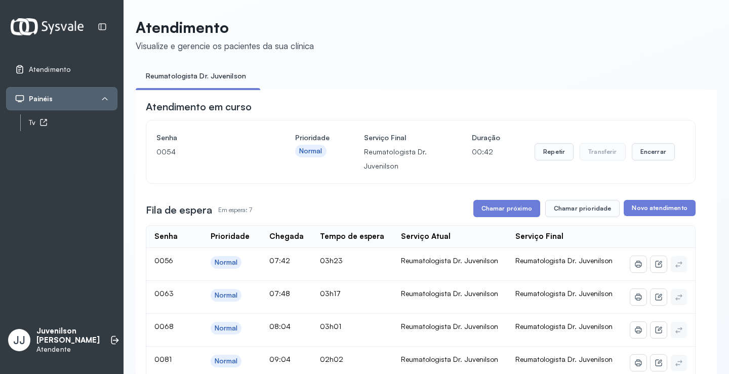
click at [56, 125] on div "Tv" at bounding box center [73, 123] width 89 height 9
click at [639, 155] on button "Encerrar" at bounding box center [653, 151] width 43 height 17
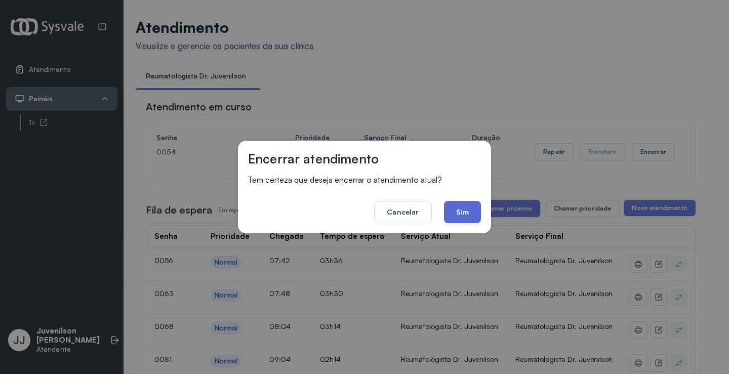
click at [459, 217] on button "Sim" at bounding box center [462, 212] width 37 height 22
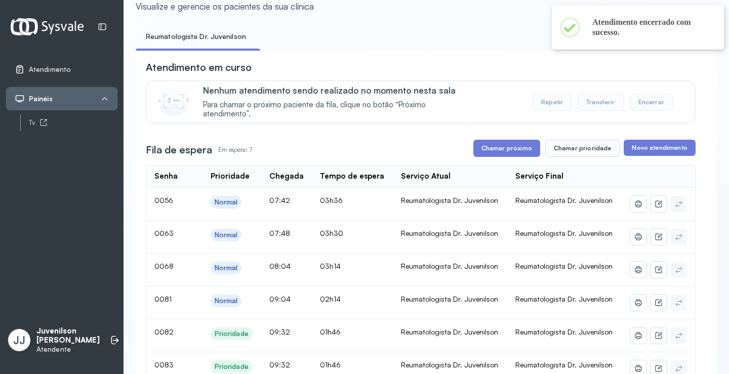
scroll to position [31, 0]
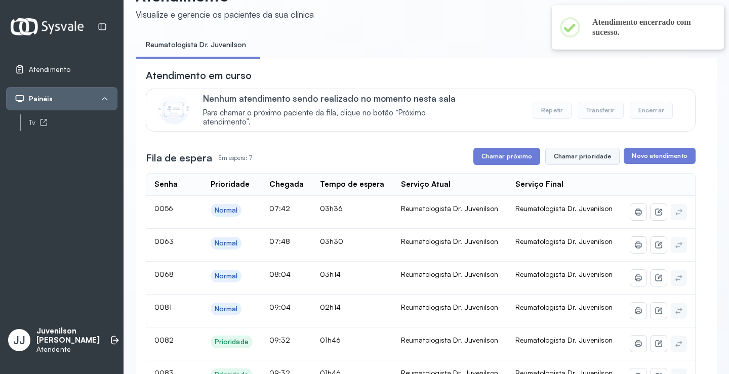
click at [574, 160] on button "Chamar prioridade" at bounding box center [582, 156] width 75 height 17
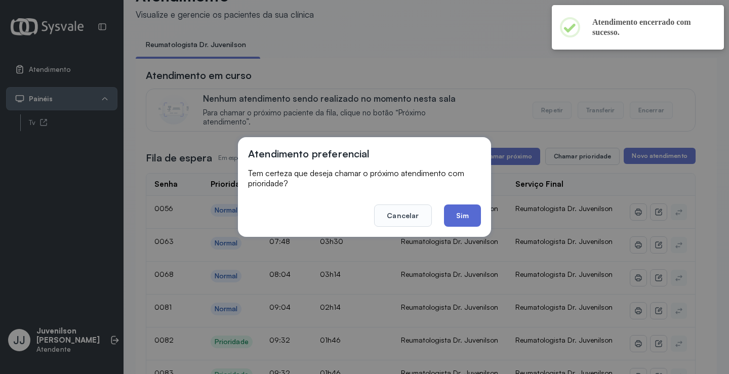
click at [460, 211] on button "Sim" at bounding box center [462, 216] width 37 height 22
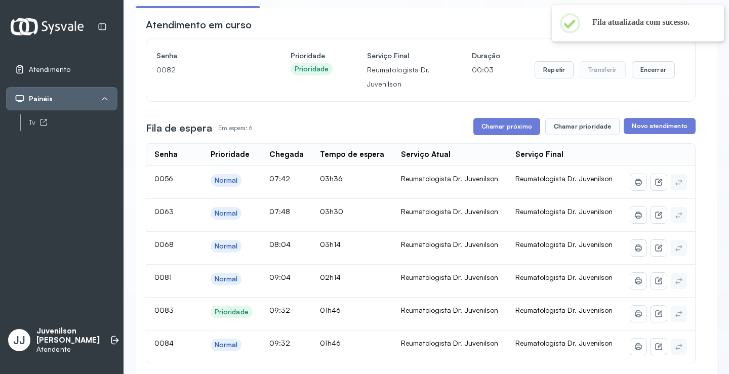
scroll to position [133, 0]
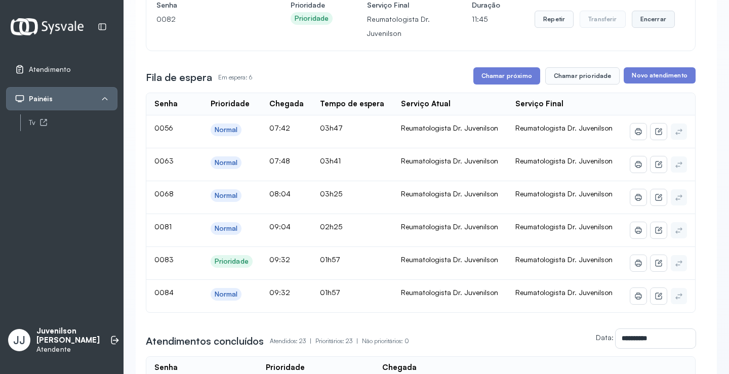
click at [659, 20] on button "Encerrar" at bounding box center [653, 19] width 43 height 17
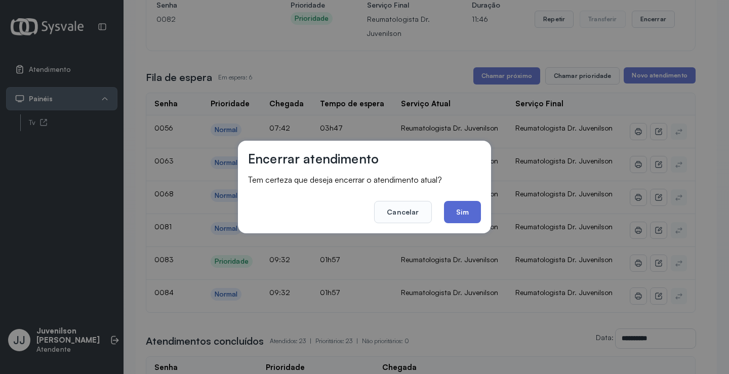
click at [466, 215] on button "Sim" at bounding box center [462, 212] width 37 height 22
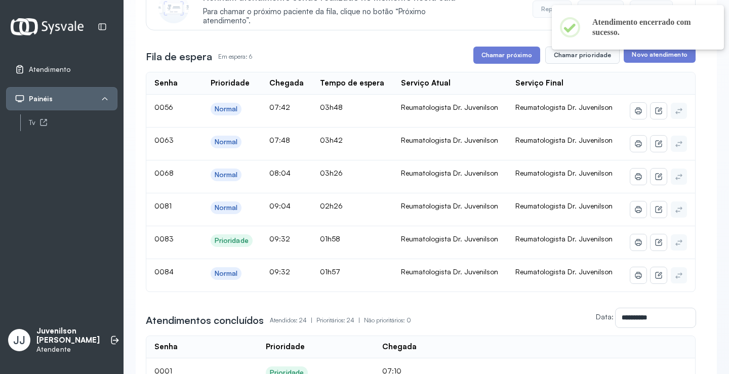
click at [516, 58] on button "Chamar próximo" at bounding box center [507, 55] width 67 height 17
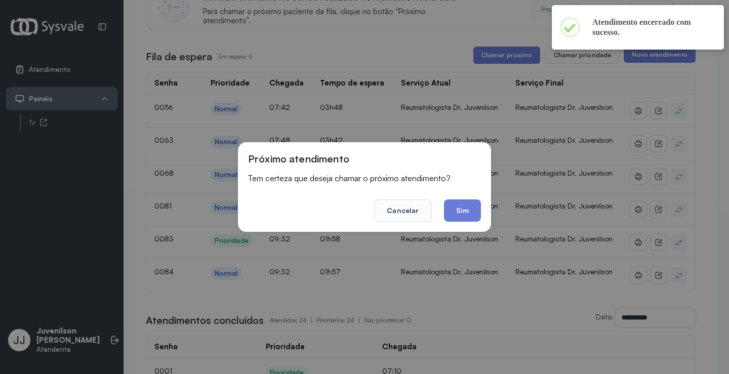
click at [463, 223] on div "Próximo atendimento Tem certeza que deseja chamar o próximo atendimento? Cancel…" at bounding box center [364, 187] width 253 height 90
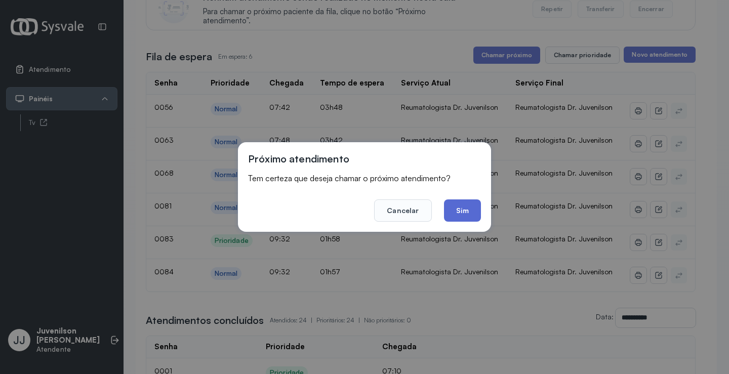
click at [459, 216] on button "Sim" at bounding box center [462, 211] width 37 height 22
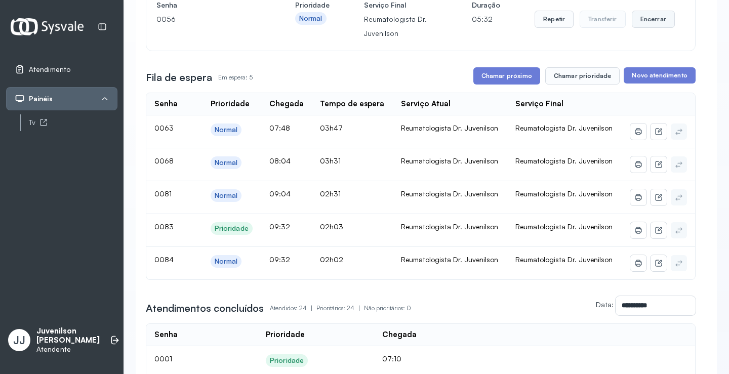
click at [648, 23] on button "Encerrar" at bounding box center [653, 19] width 43 height 17
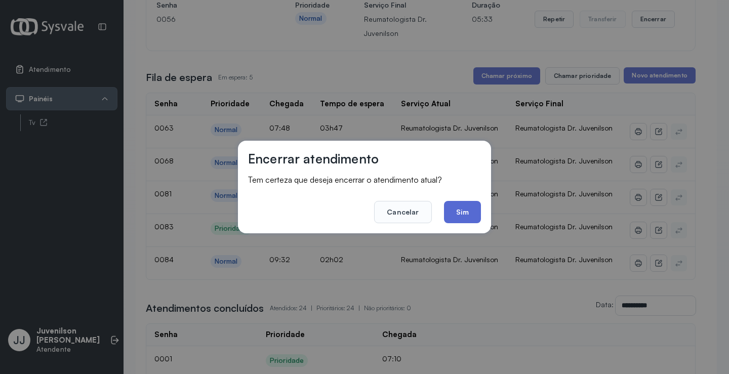
click at [470, 208] on button "Sim" at bounding box center [462, 212] width 37 height 22
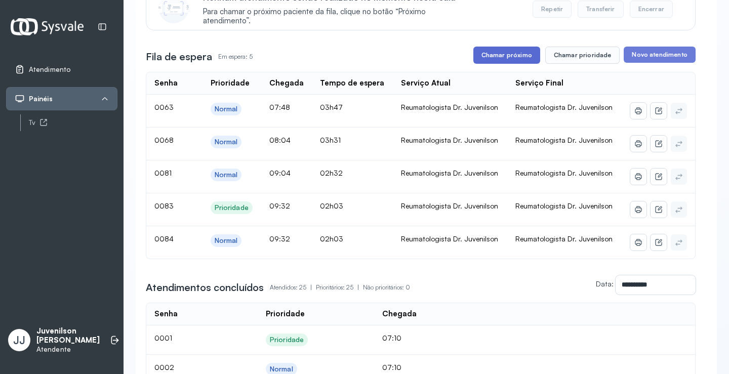
click at [519, 60] on button "Chamar próximo" at bounding box center [507, 55] width 67 height 17
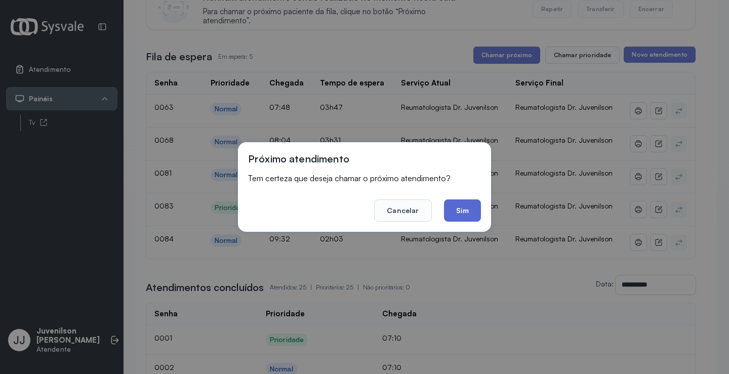
click at [461, 215] on button "Sim" at bounding box center [462, 211] width 37 height 22
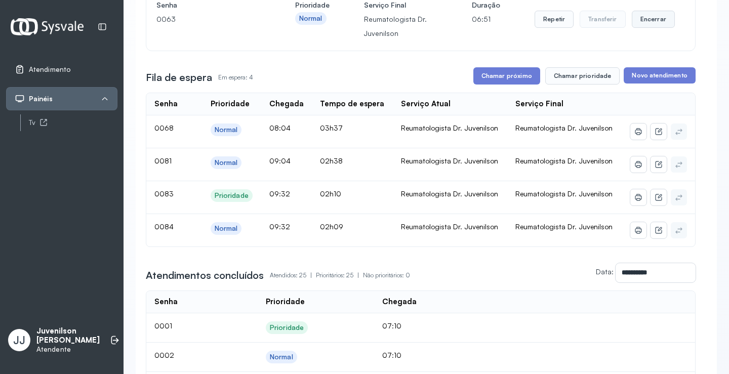
click at [635, 23] on button "Encerrar" at bounding box center [653, 19] width 43 height 17
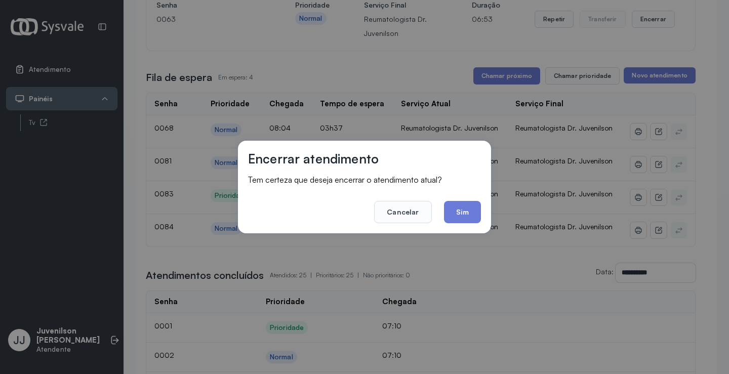
click at [466, 209] on button "Sim" at bounding box center [462, 212] width 37 height 22
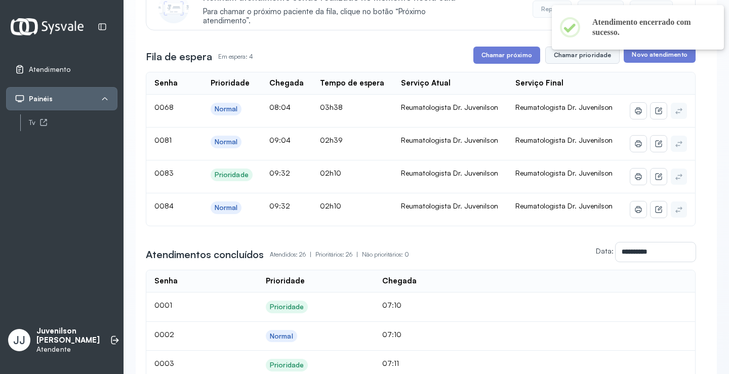
click at [579, 63] on button "Chamar prioridade" at bounding box center [582, 55] width 75 height 17
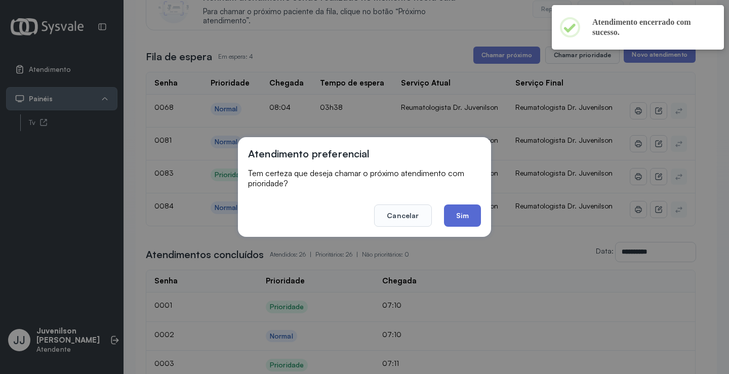
click at [455, 216] on button "Sim" at bounding box center [462, 216] width 37 height 22
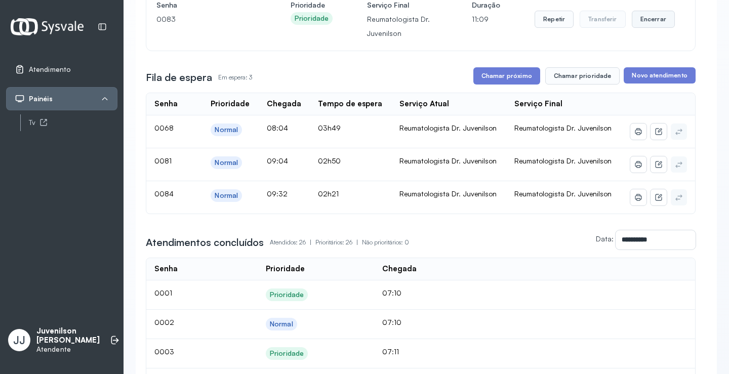
click at [651, 25] on button "Encerrar" at bounding box center [653, 19] width 43 height 17
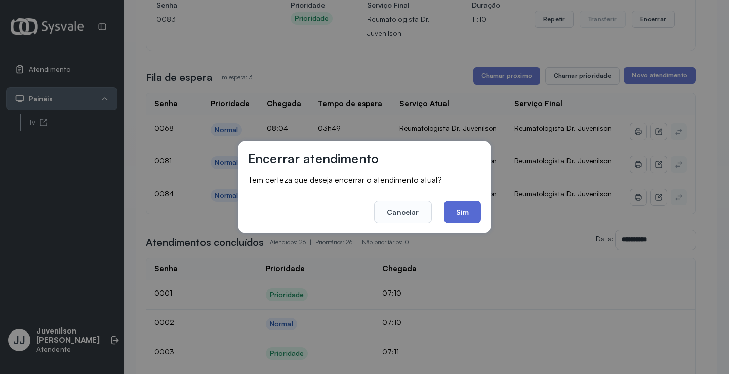
click at [469, 214] on button "Sim" at bounding box center [462, 212] width 37 height 22
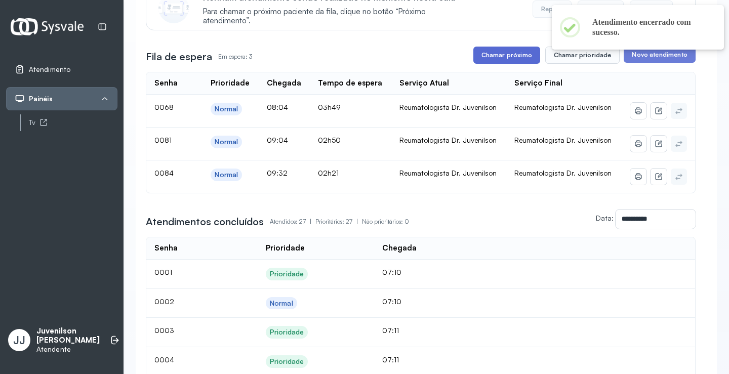
click at [499, 56] on button "Chamar próximo" at bounding box center [507, 55] width 67 height 17
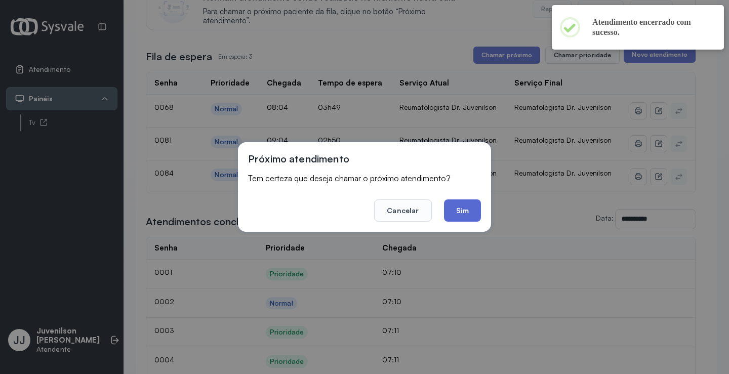
click at [456, 207] on button "Sim" at bounding box center [462, 211] width 37 height 22
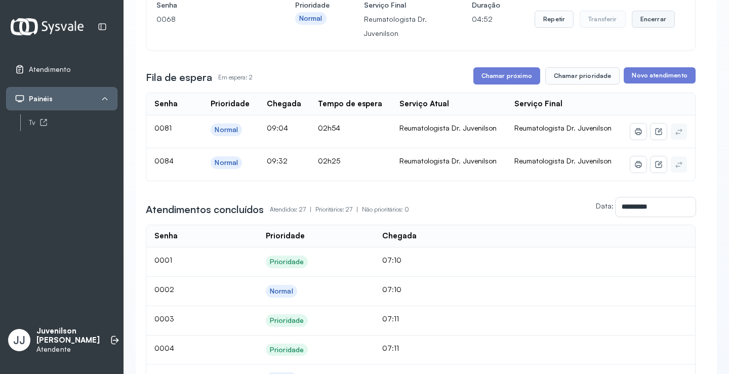
click at [647, 22] on button "Encerrar" at bounding box center [653, 19] width 43 height 17
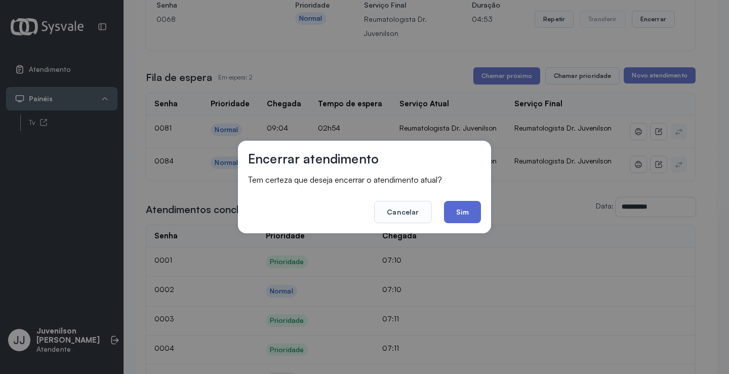
click at [468, 207] on button "Sim" at bounding box center [462, 212] width 37 height 22
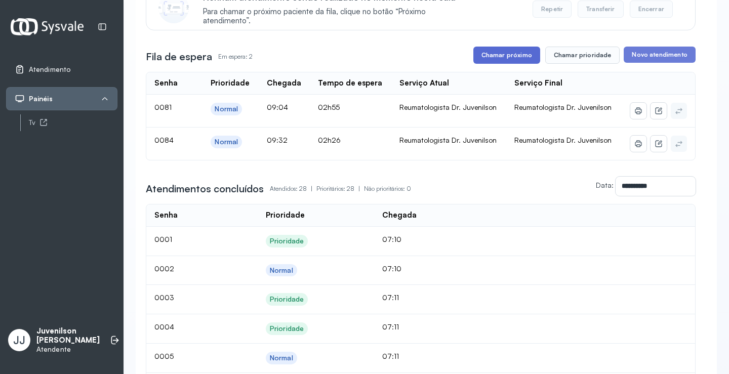
click at [521, 61] on button "Chamar próximo" at bounding box center [507, 55] width 67 height 17
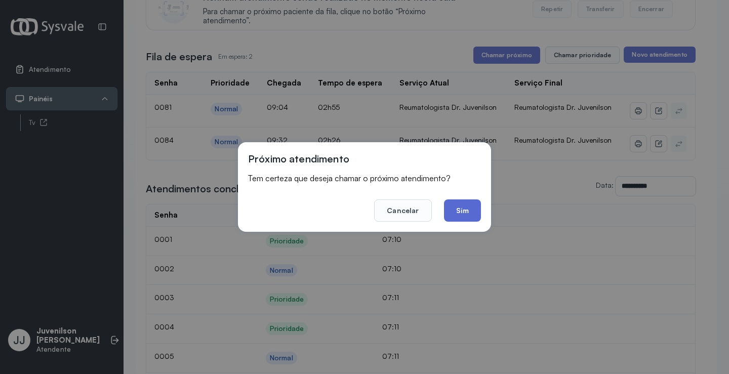
click at [474, 209] on button "Sim" at bounding box center [462, 211] width 37 height 22
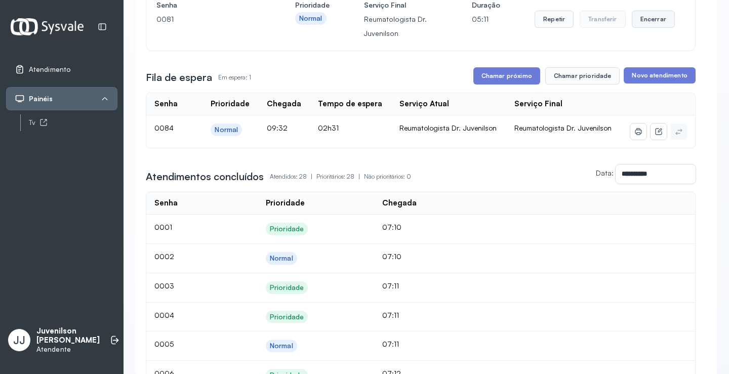
click at [664, 17] on button "Encerrar" at bounding box center [653, 19] width 43 height 17
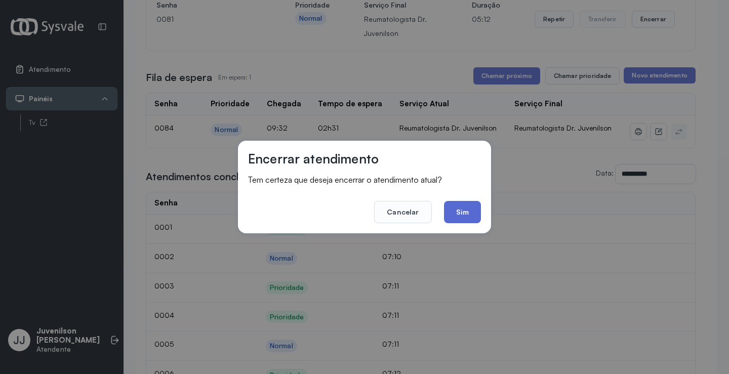
click at [455, 210] on button "Sim" at bounding box center [462, 212] width 37 height 22
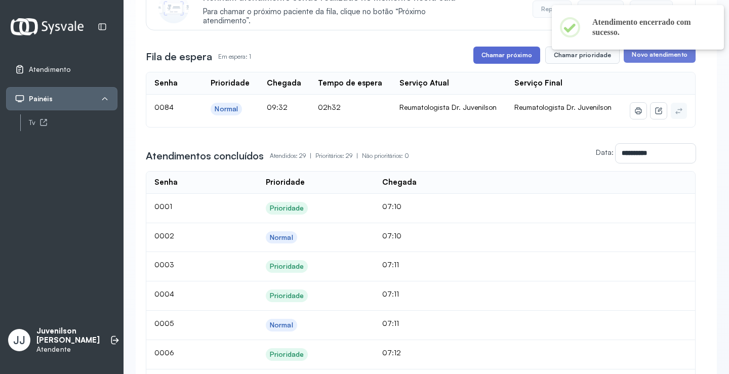
click at [520, 58] on button "Chamar próximo" at bounding box center [507, 55] width 67 height 17
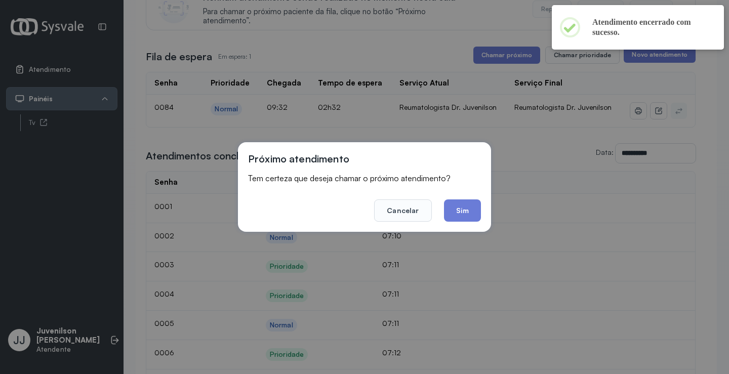
click at [459, 207] on button "Sim" at bounding box center [462, 211] width 37 height 22
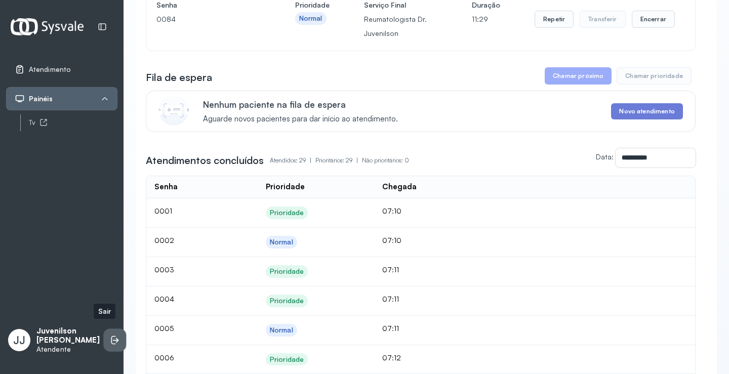
click at [110, 335] on icon at bounding box center [115, 340] width 10 height 10
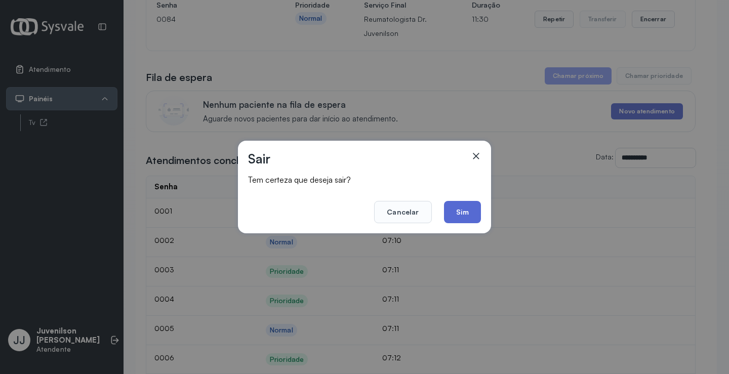
click at [462, 208] on button "Sim" at bounding box center [462, 212] width 37 height 22
